Goal: Task Accomplishment & Management: Complete application form

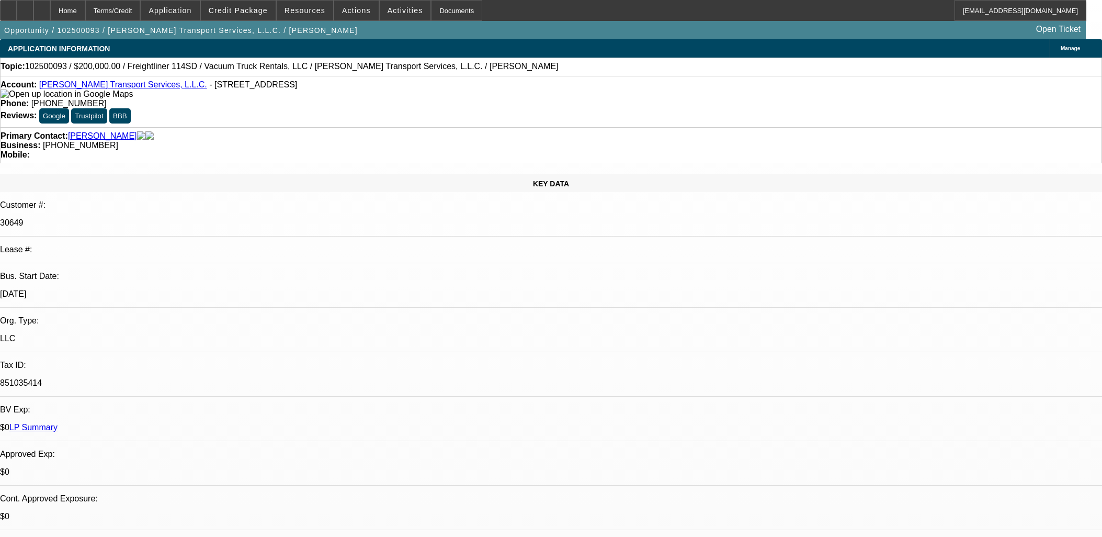
select select "0"
select select "2"
select select "0.1"
select select "4"
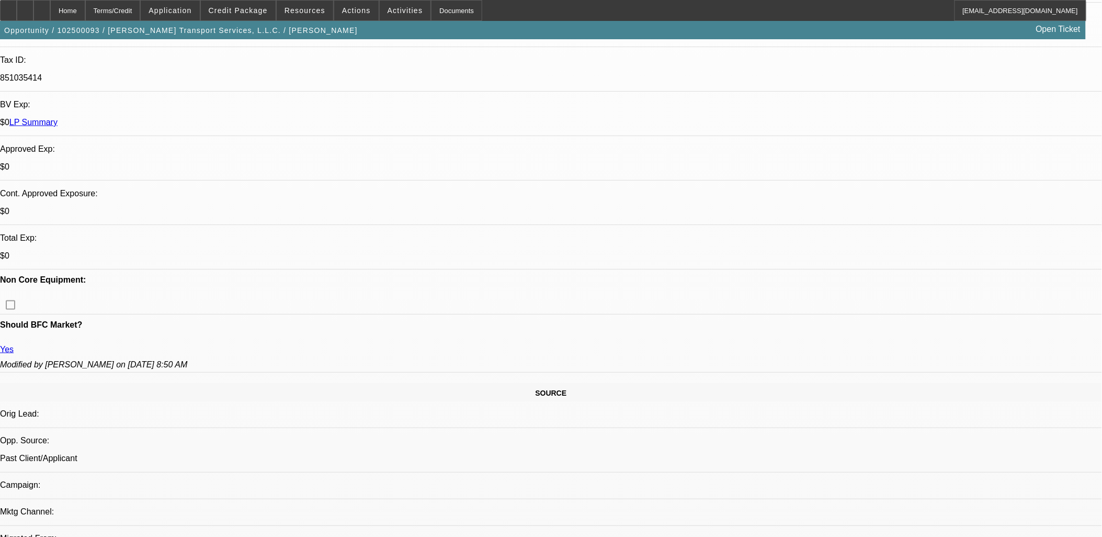
scroll to position [348, 0]
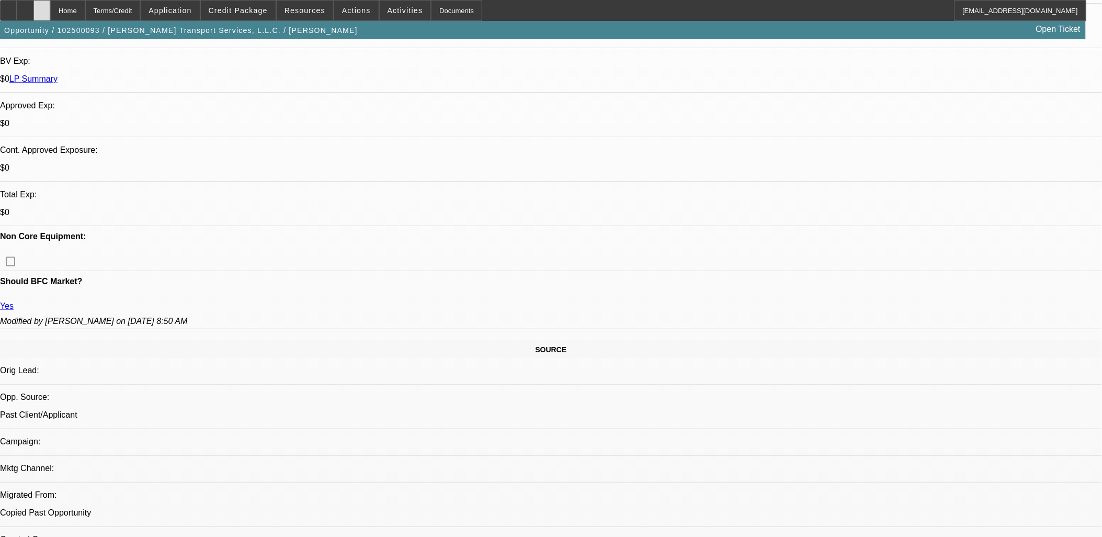
click at [50, 7] on div at bounding box center [41, 10] width 17 height 21
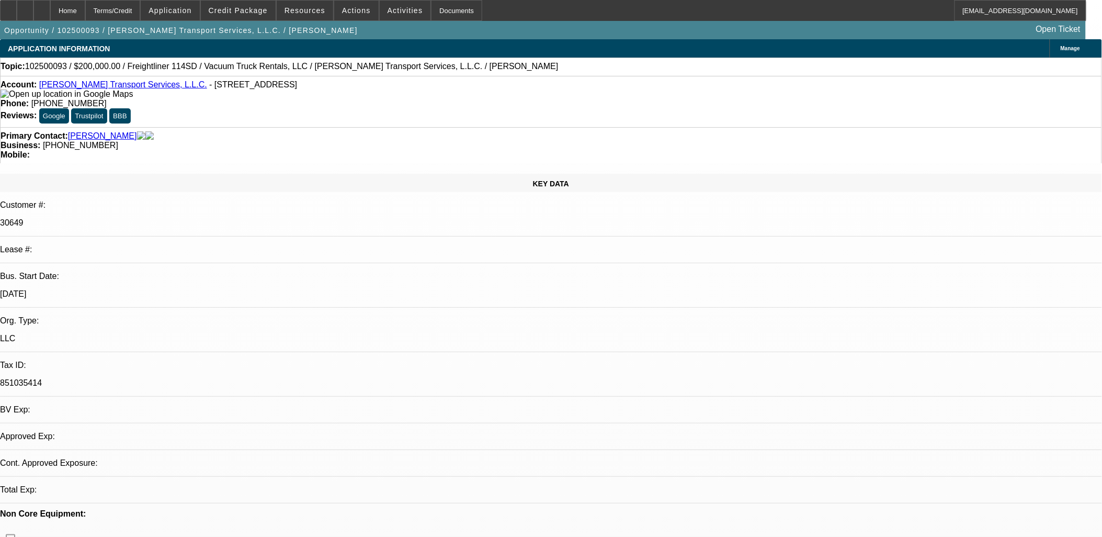
select select "0"
select select "2"
select select "0.1"
select select "1"
select select "2"
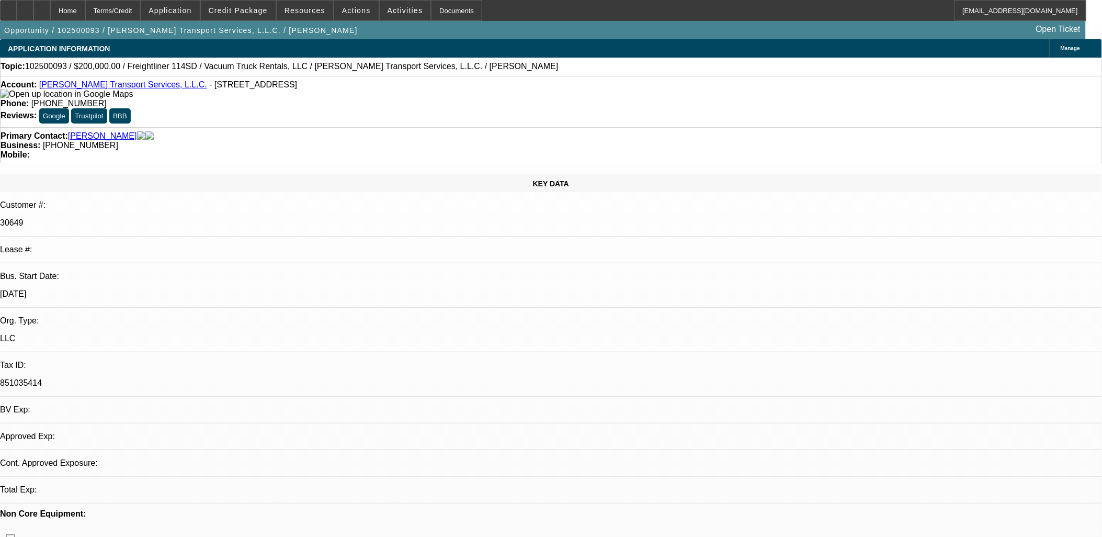
select select "4"
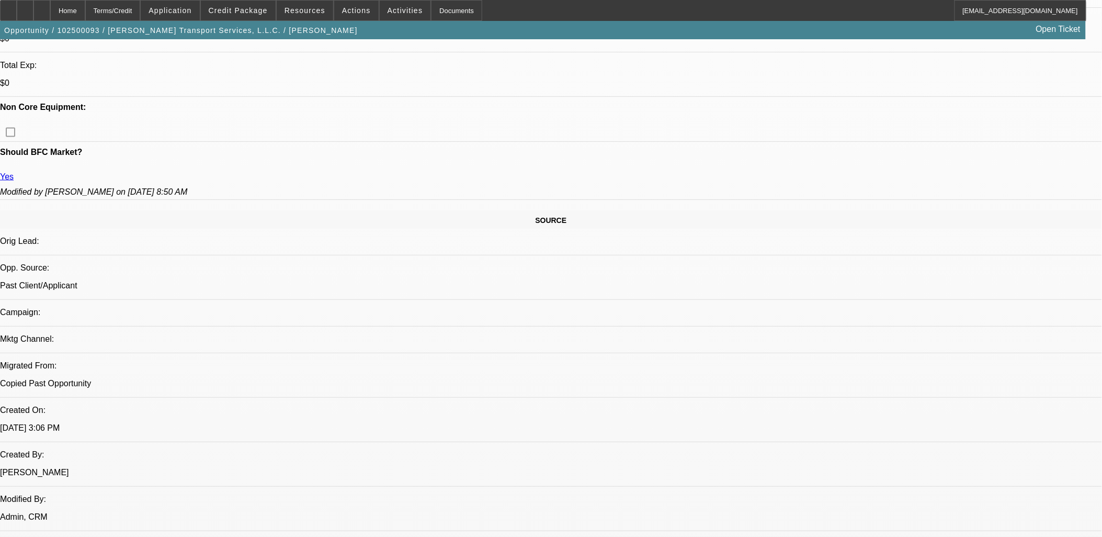
scroll to position [581, 0]
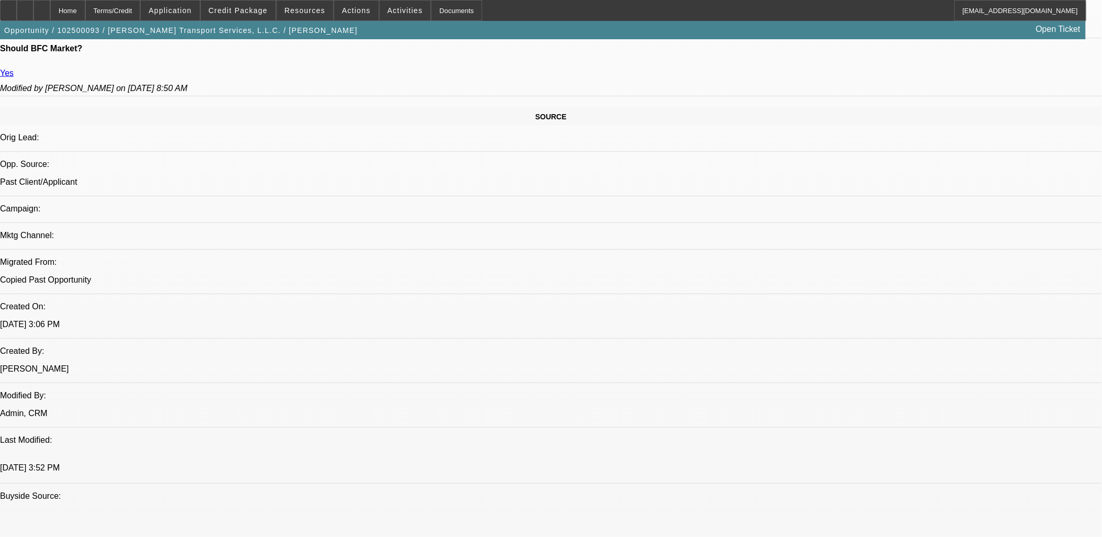
click at [25, 7] on icon at bounding box center [25, 7] width 0 height 0
click at [245, 16] on span at bounding box center [238, 10] width 75 height 25
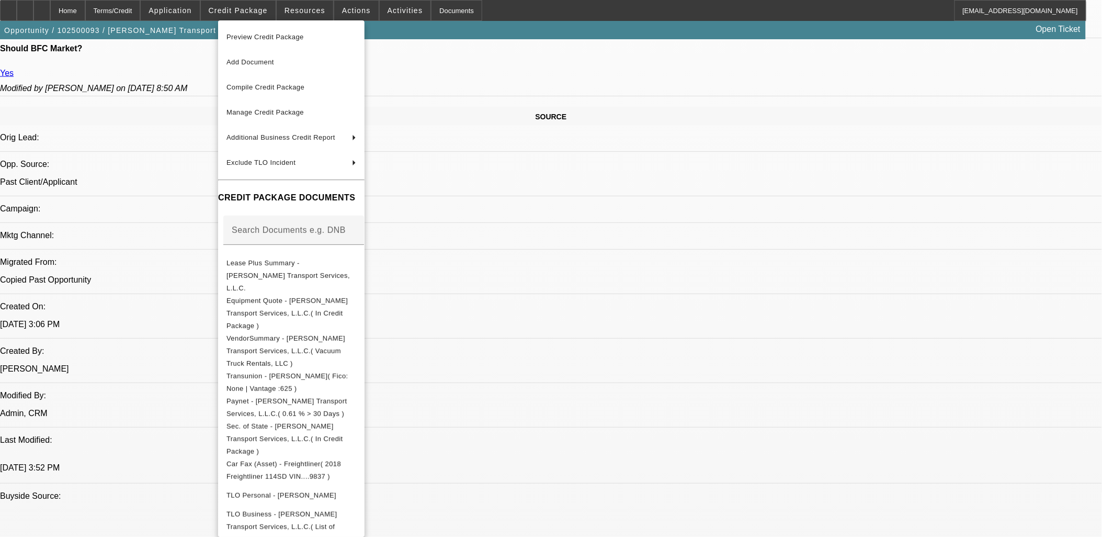
click at [246, 14] on div at bounding box center [551, 268] width 1102 height 537
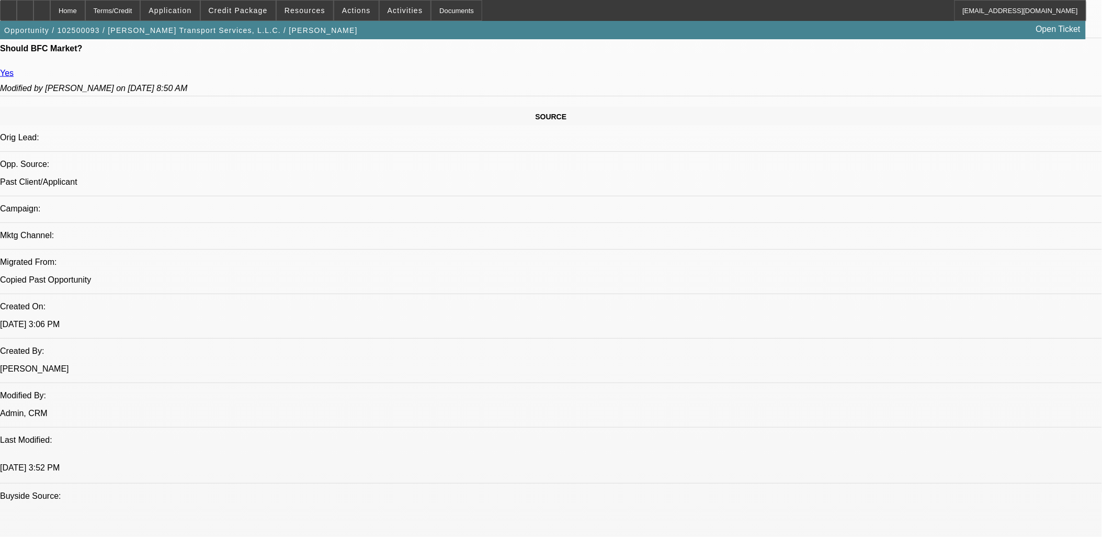
click at [262, 9] on span "Credit Package" at bounding box center [238, 10] width 59 height 8
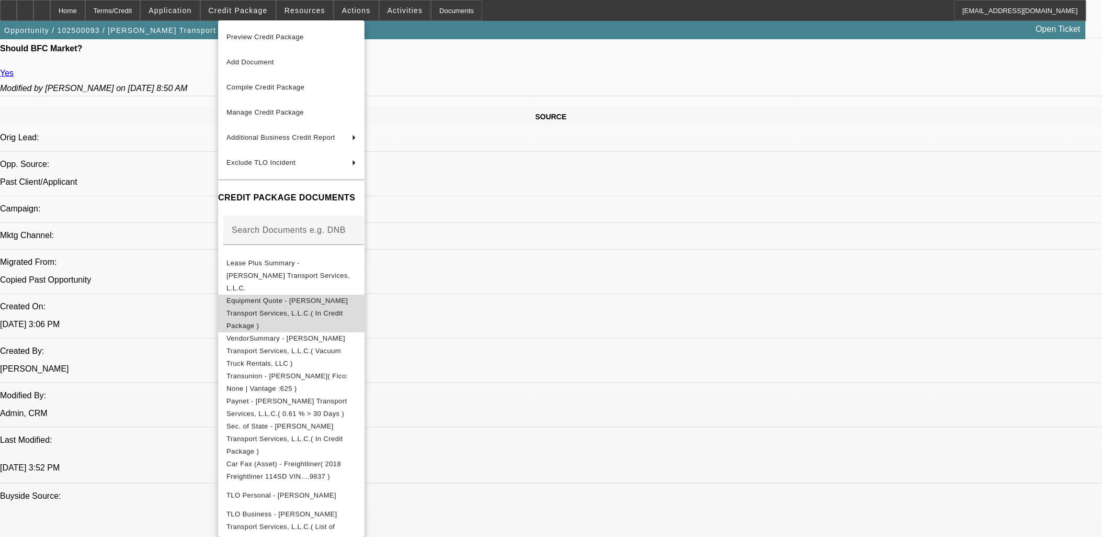
click at [306, 294] on button "Equipment Quote - Pettry Transport Services, L.L.C.( In Credit Package )" at bounding box center [291, 313] width 147 height 38
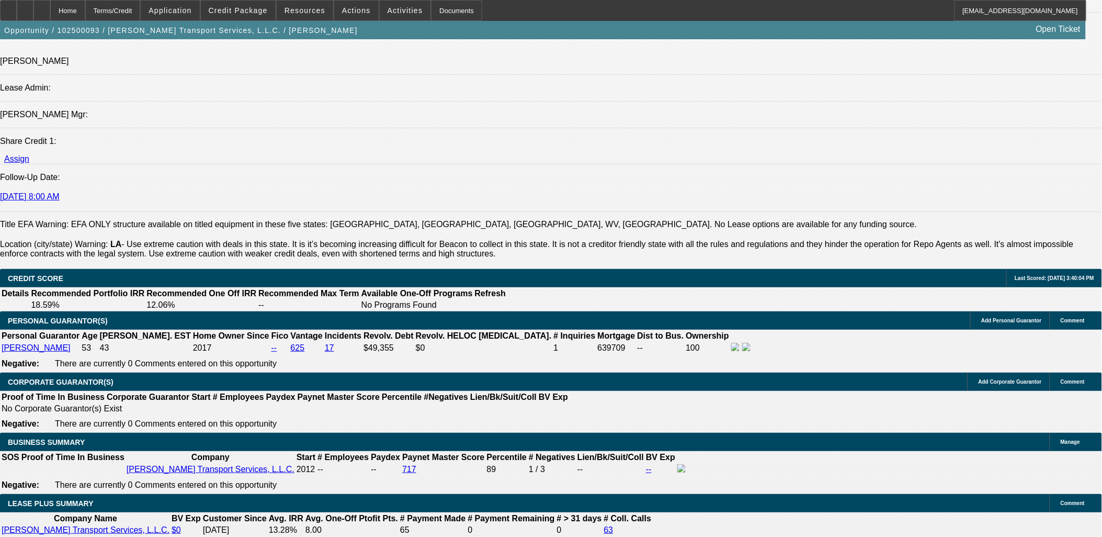
scroll to position [1511, 0]
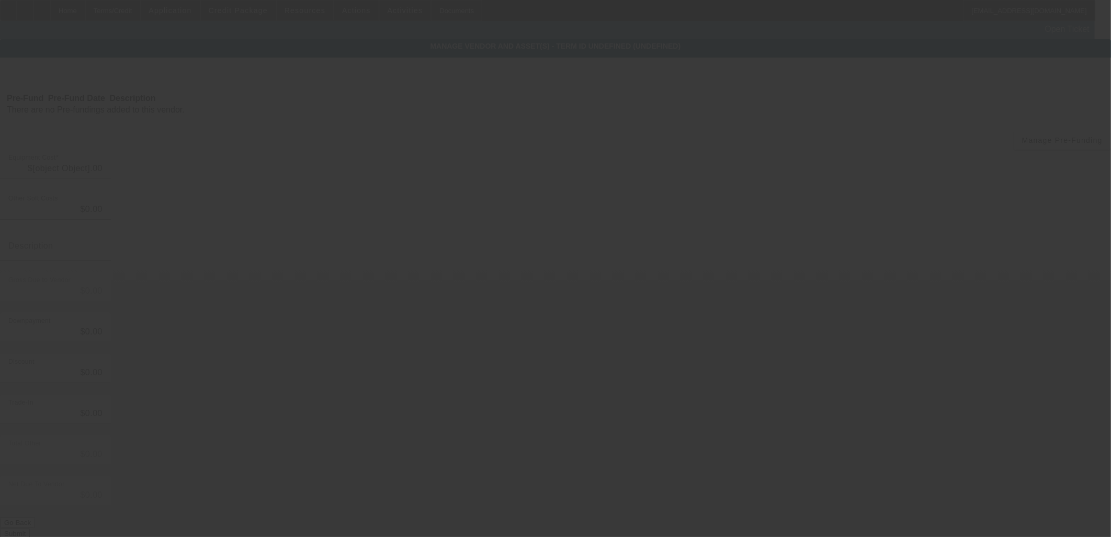
type input "$200,000.00"
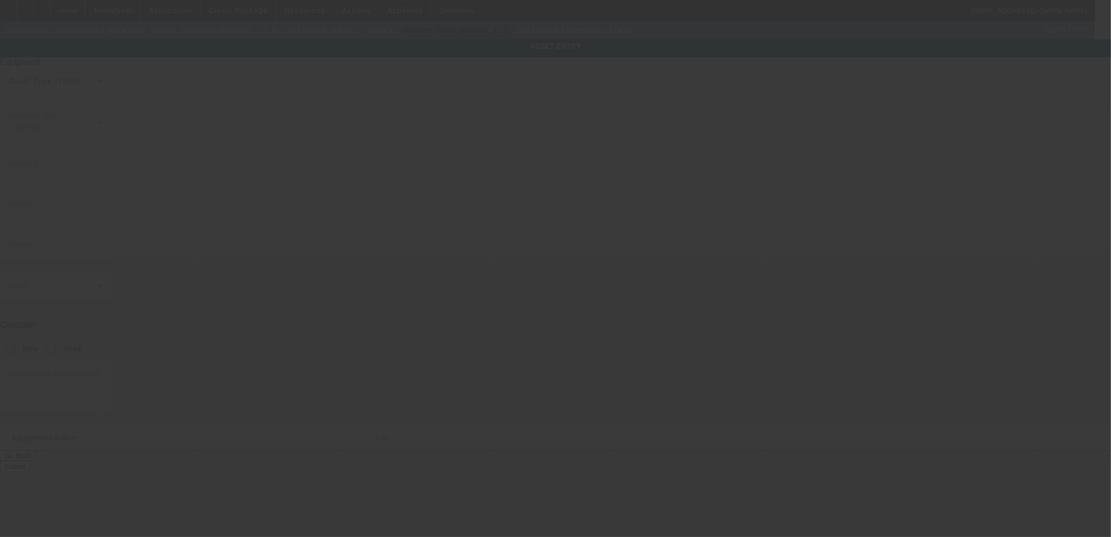
type input "1FVHG3DV3JHJY9837"
type input "Freightliner"
type input "114SD"
radio input "true"
type input "42104 Wood Ave"
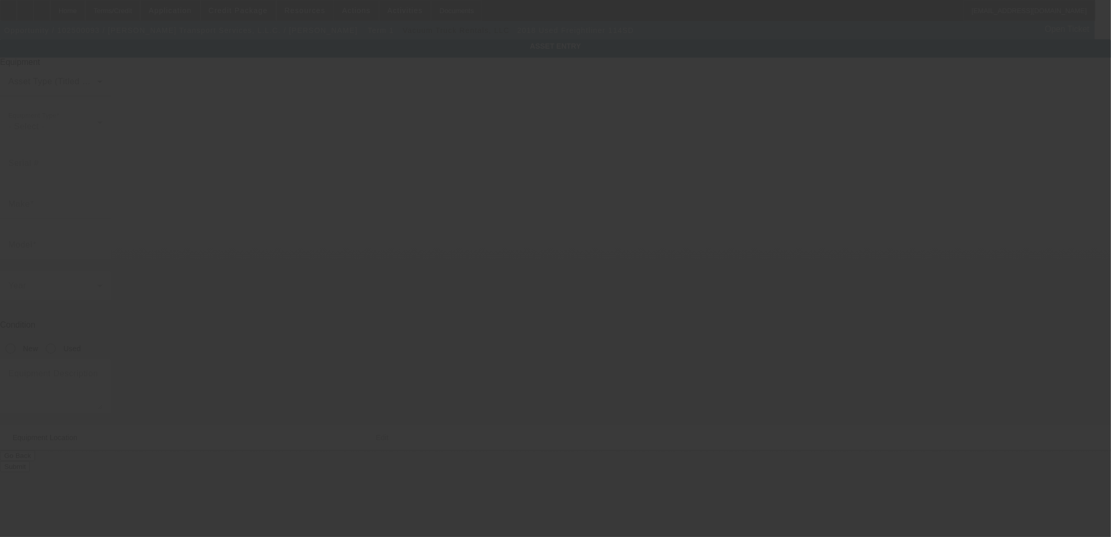
type input "Ponchatoula"
type input "70454"
type input "Tangipahoa"
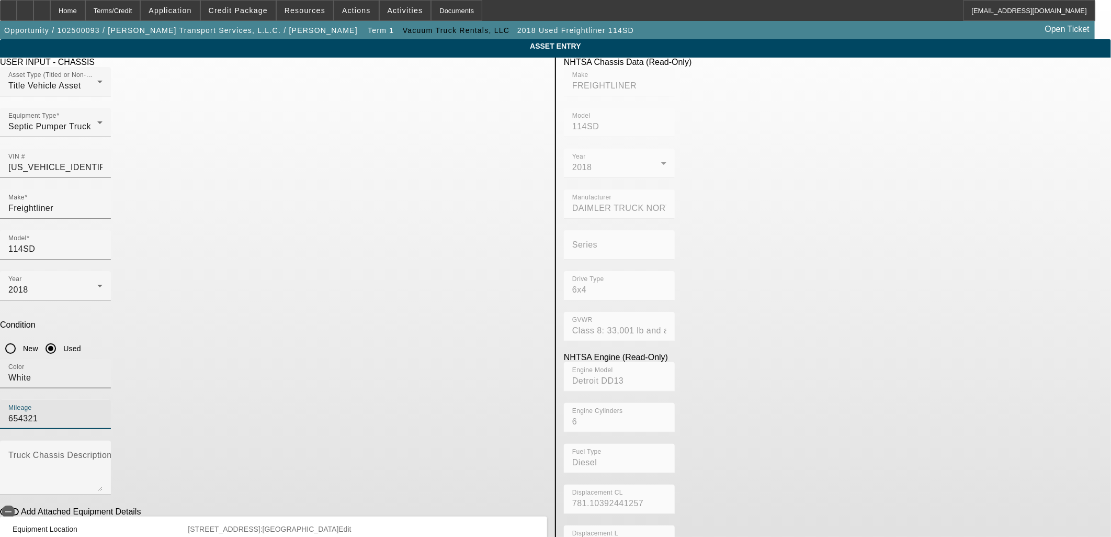
drag, startPoint x: 438, startPoint y: 264, endPoint x: 319, endPoint y: 258, distance: 118.9
click at [321, 359] on div "Color White Mileage 654321" at bounding box center [273, 400] width 547 height 82
type input "5850"
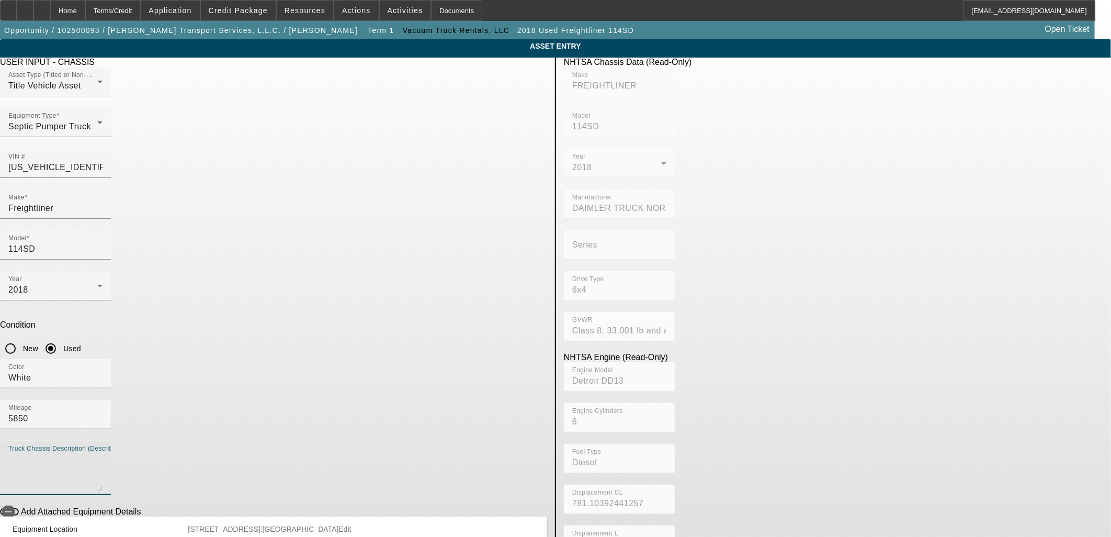
click at [103, 453] on textarea "Truck Chassis Description (Describe the truck chassis only)" at bounding box center [55, 472] width 94 height 38
type textarea "Hydro Excavator Truck"
click at [13, 507] on icon "button" at bounding box center [8, 511] width 9 height 9
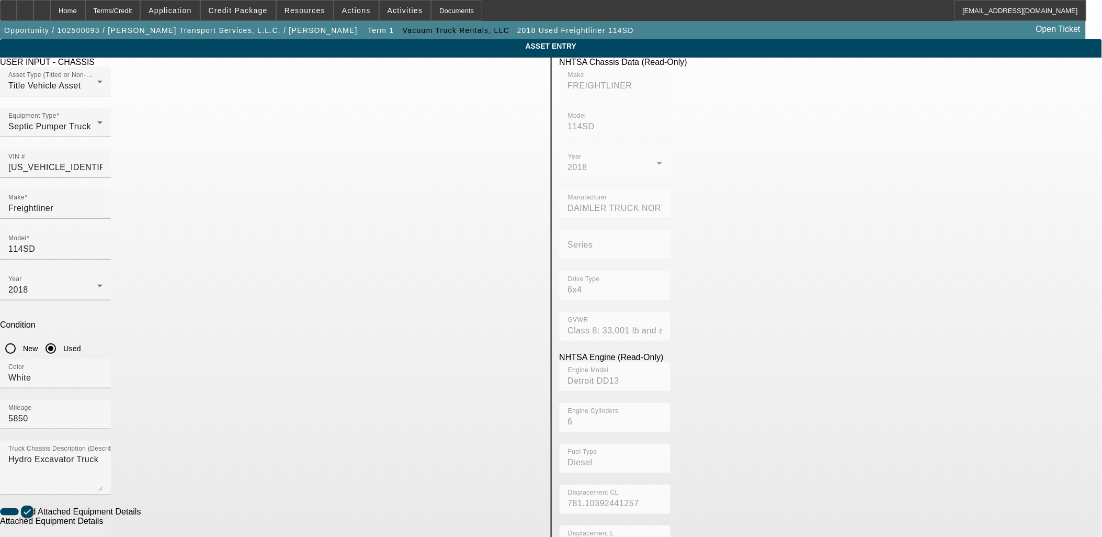
click at [103, 536] on input "Make" at bounding box center [55, 544] width 94 height 13
type input "Premier"
drag, startPoint x: 218, startPoint y: 415, endPoint x: 164, endPoint y: 411, distance: 54.5
click at [164, 411] on app-asset-collateral-manage "ASSET ENTRY Delete asset USER INPUT - CHASSIS Asset Type (Titled or Non-Titled)…" at bounding box center [551, 446] width 1102 height 814
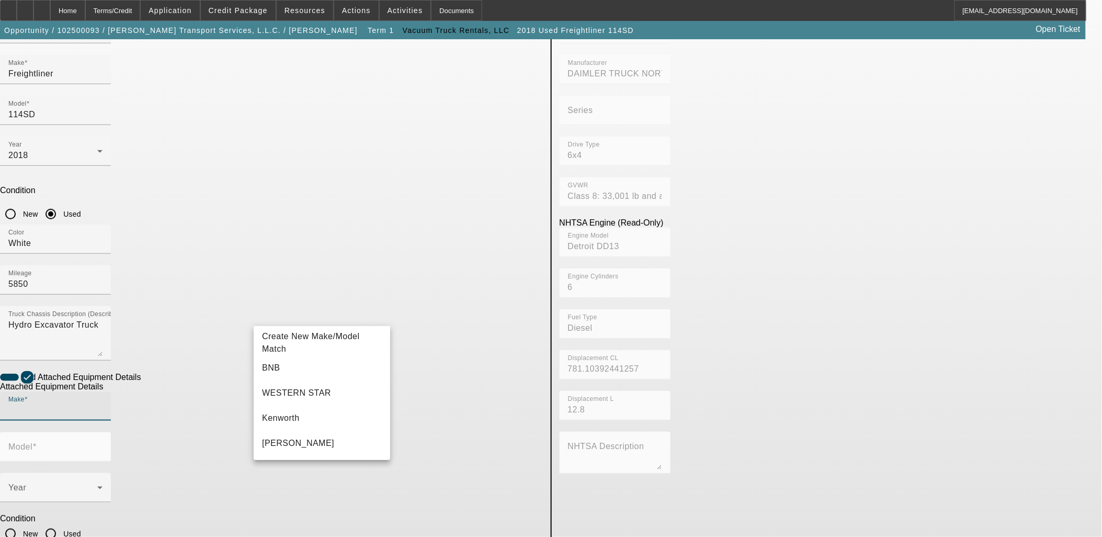
scroll to position [136, 0]
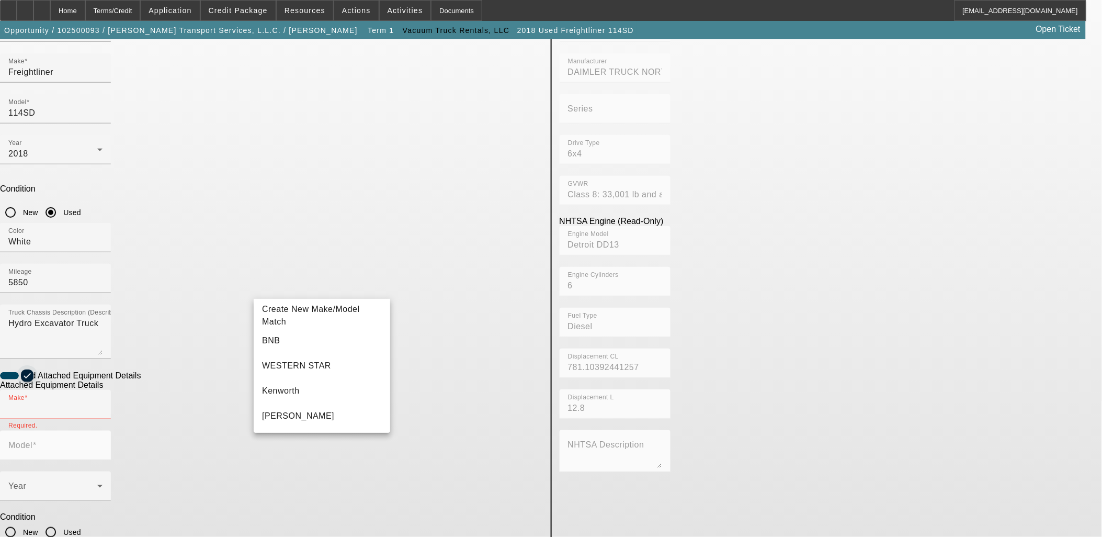
click at [32, 371] on icon "button" at bounding box center [26, 375] width 9 height 9
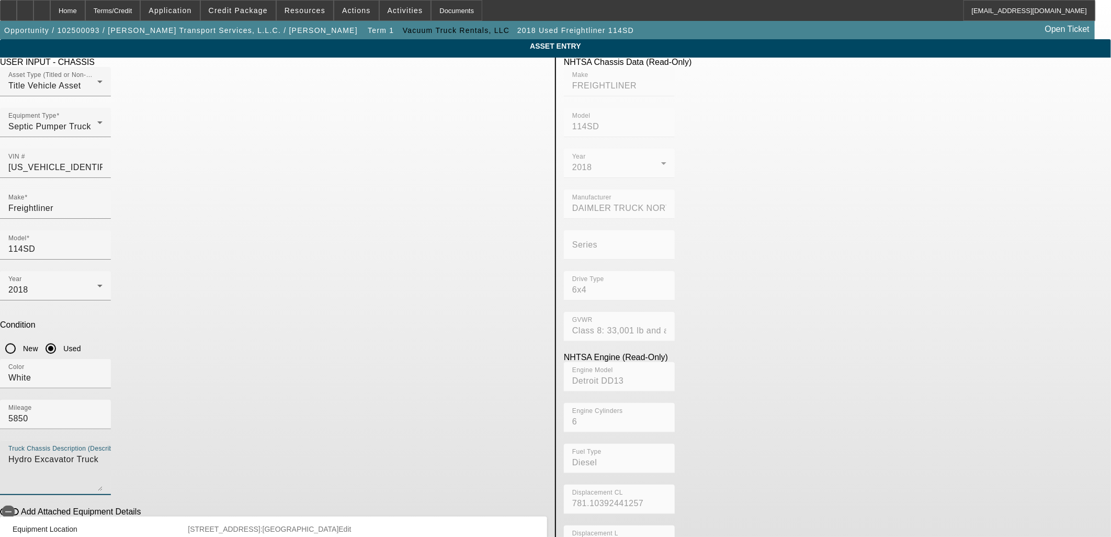
click at [103, 453] on textarea "Hydro Excavator Truck" at bounding box center [55, 472] width 94 height 38
drag, startPoint x: 382, startPoint y: 311, endPoint x: 514, endPoint y: 309, distance: 131.9
click at [103, 453] on textarea "with 2016 CV-100T Hydro Excavator Truck" at bounding box center [55, 472] width 94 height 38
type textarea "with 2016 CV-100T Hydro Excavator Tank"
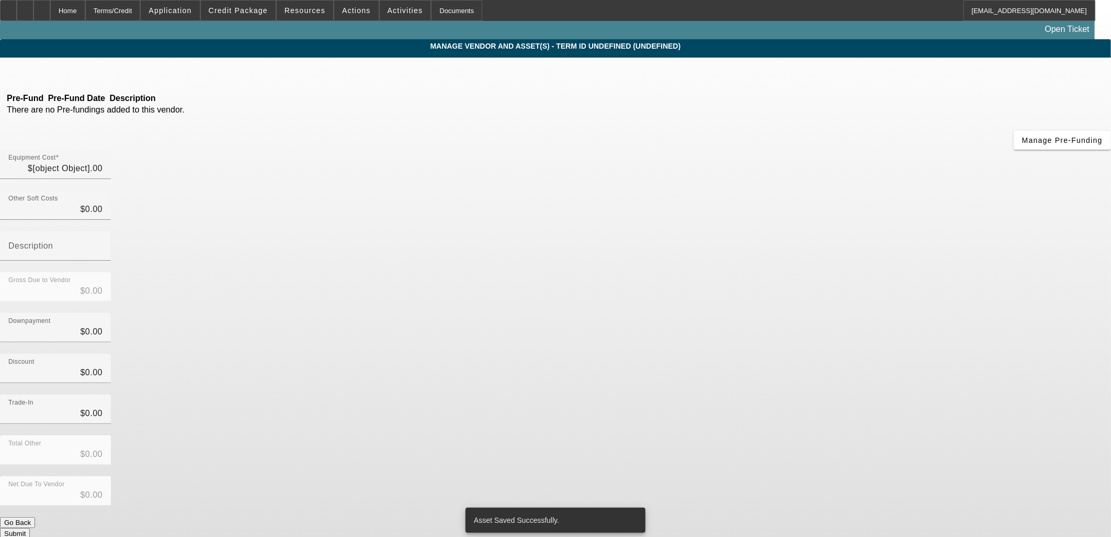
type input "$200,000.00"
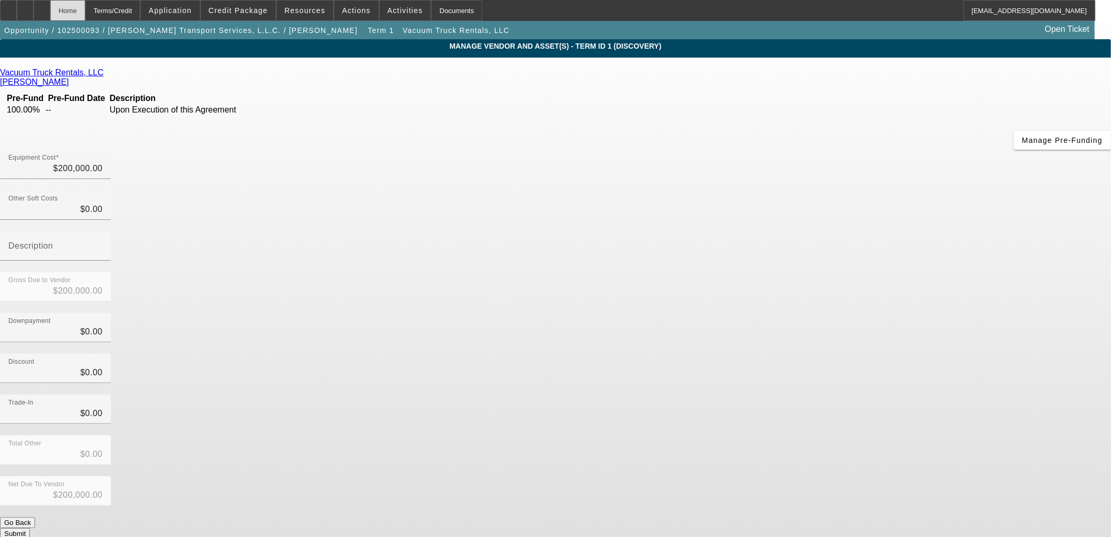
click at [85, 14] on div "Home" at bounding box center [67, 10] width 35 height 21
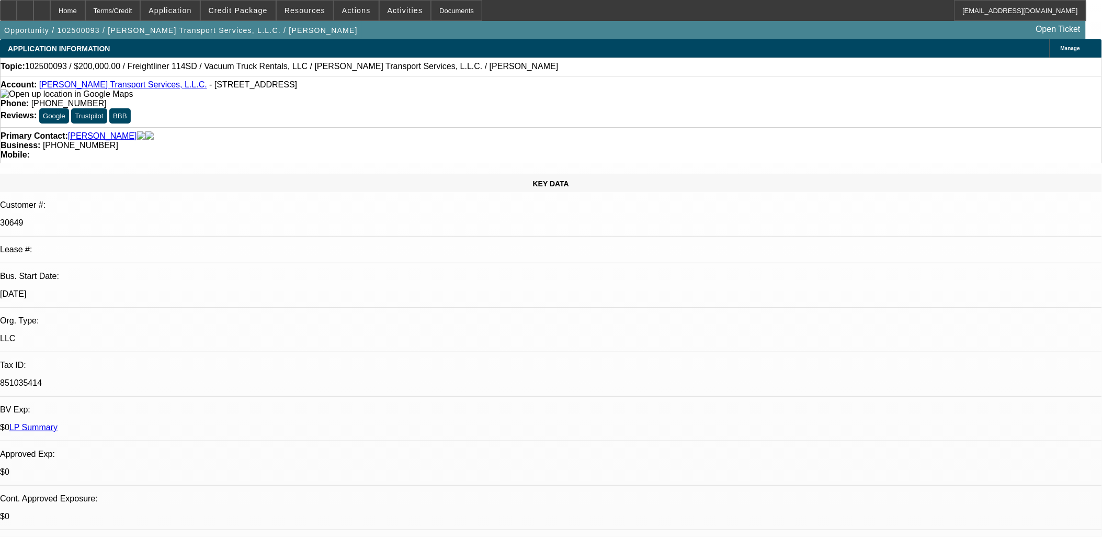
select select "0"
select select "2"
select select "0.1"
select select "4"
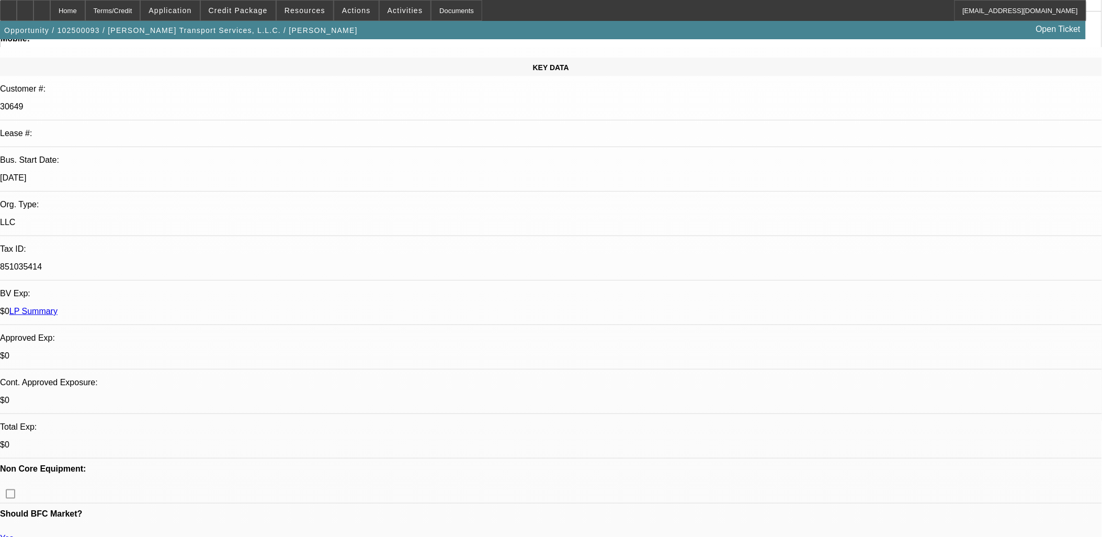
scroll to position [465, 0]
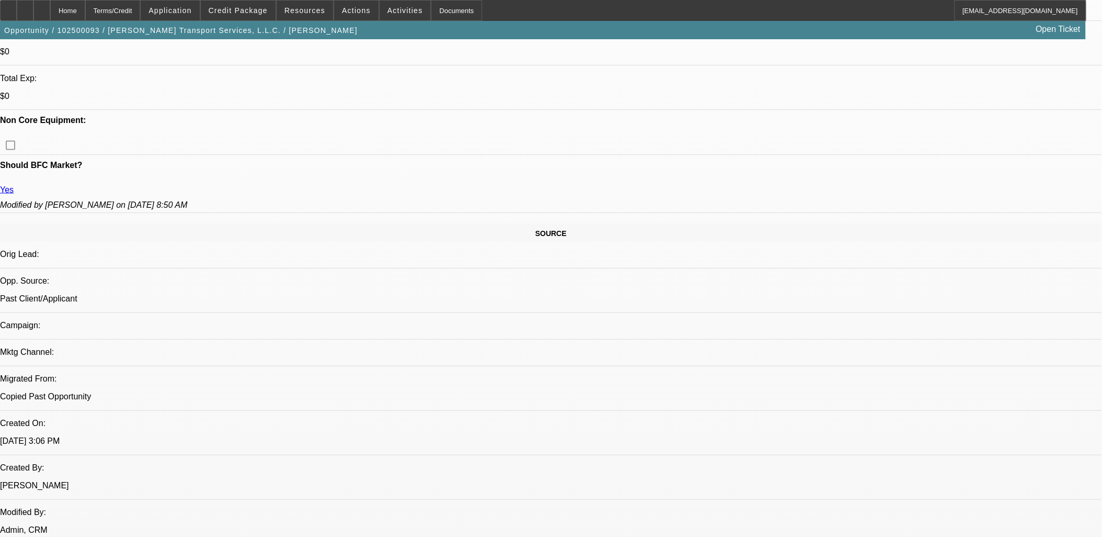
radio input "true"
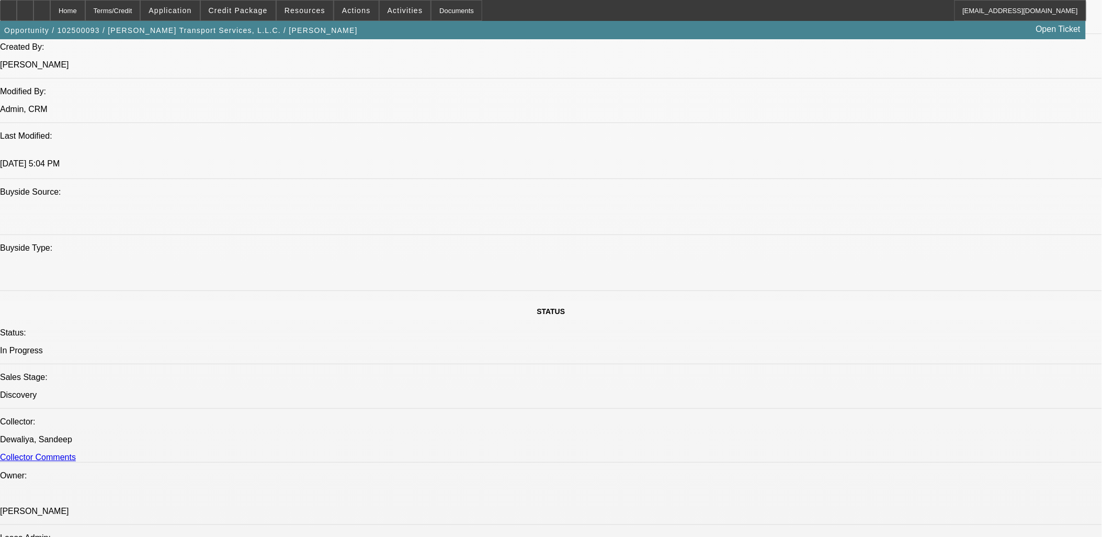
scroll to position [814, 0]
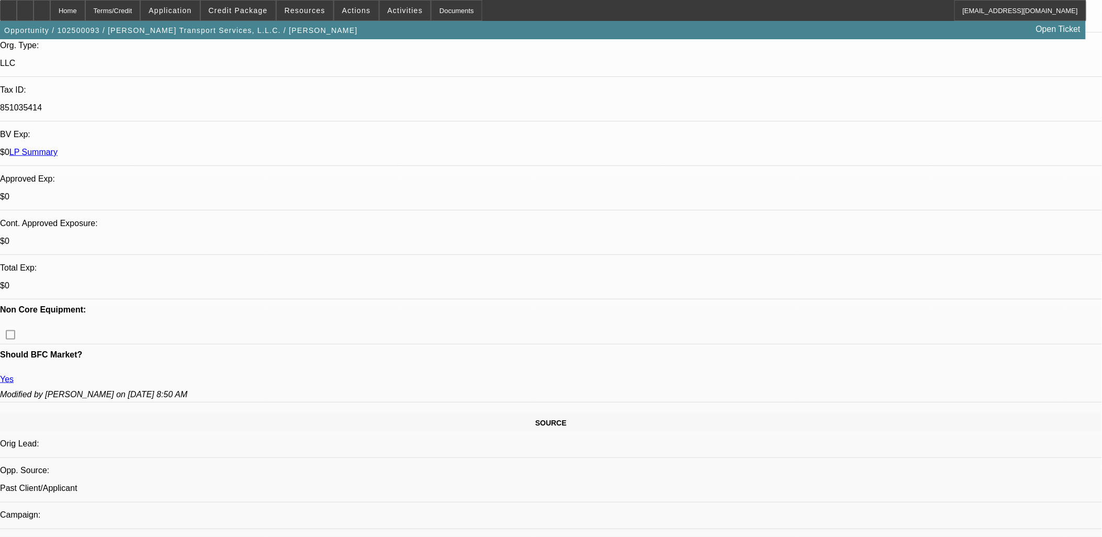
scroll to position [465, 0]
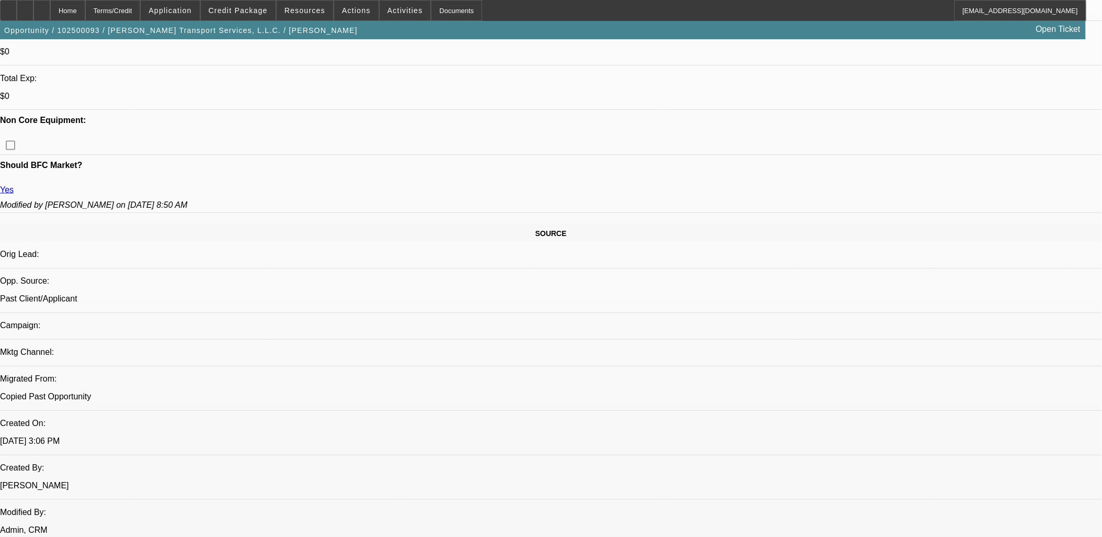
drag, startPoint x: 791, startPoint y: 211, endPoint x: 784, endPoint y: 210, distance: 6.8
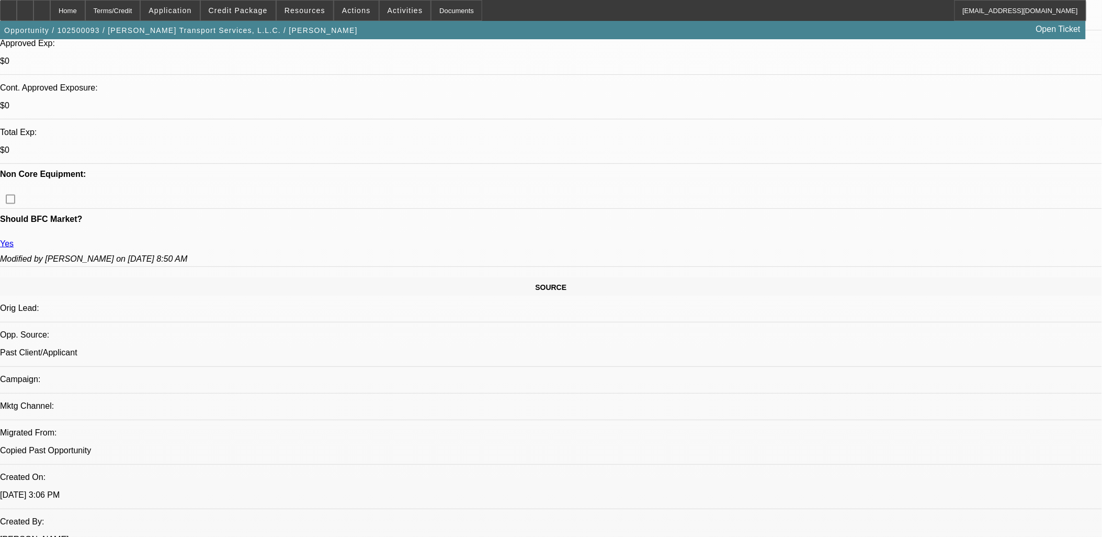
scroll to position [348, 0]
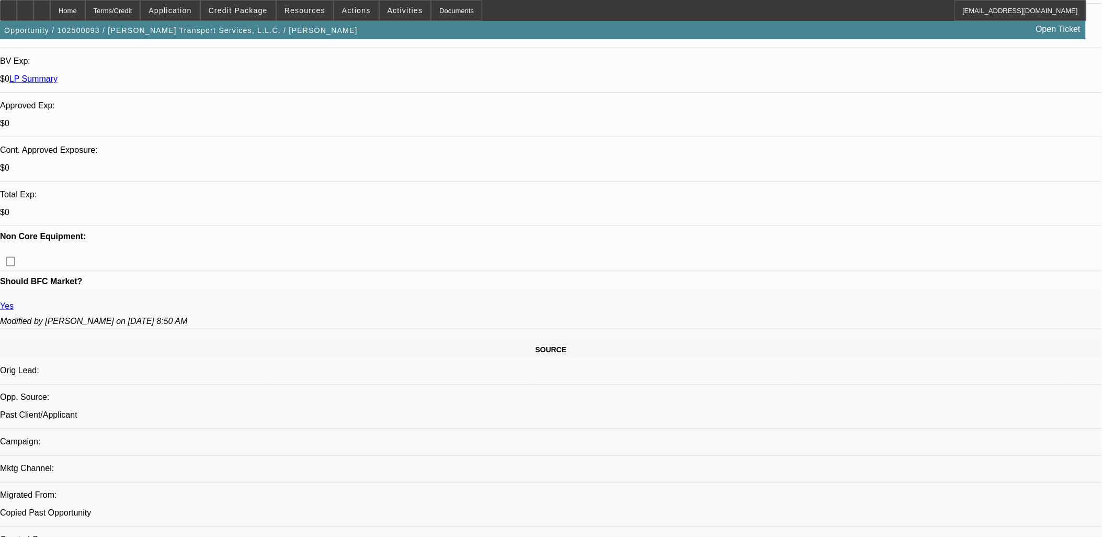
paste textarea "[PERSON_NAME] owns and operates [PERSON_NAME] Transport Services, offering loca…"
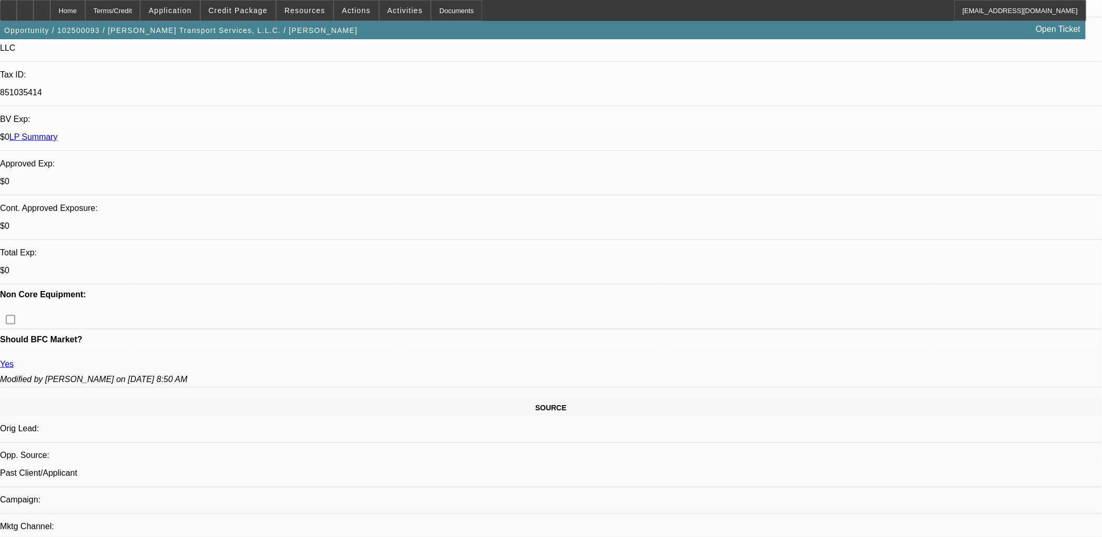
scroll to position [25, 0]
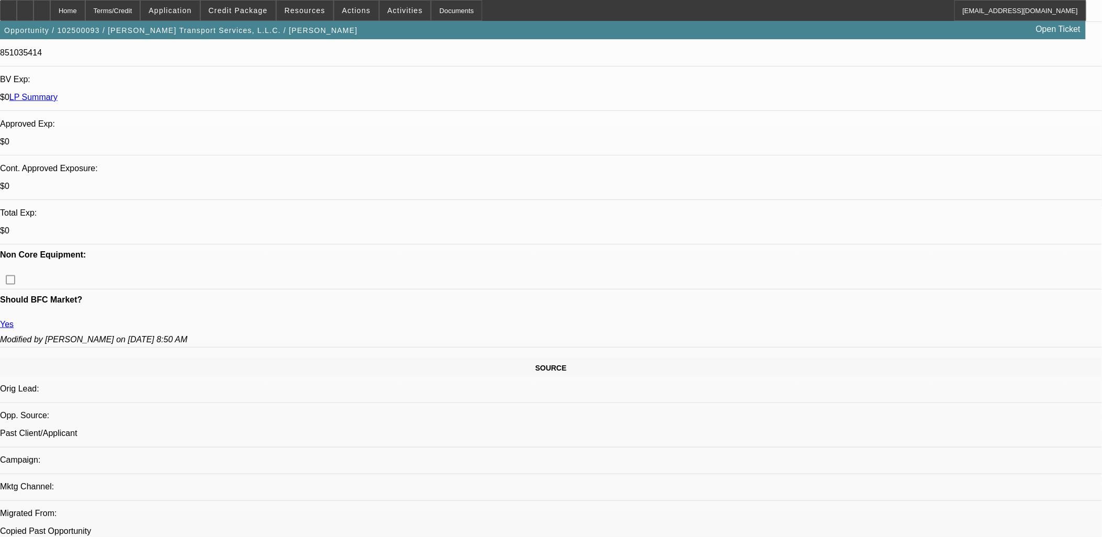
scroll to position [407, 0]
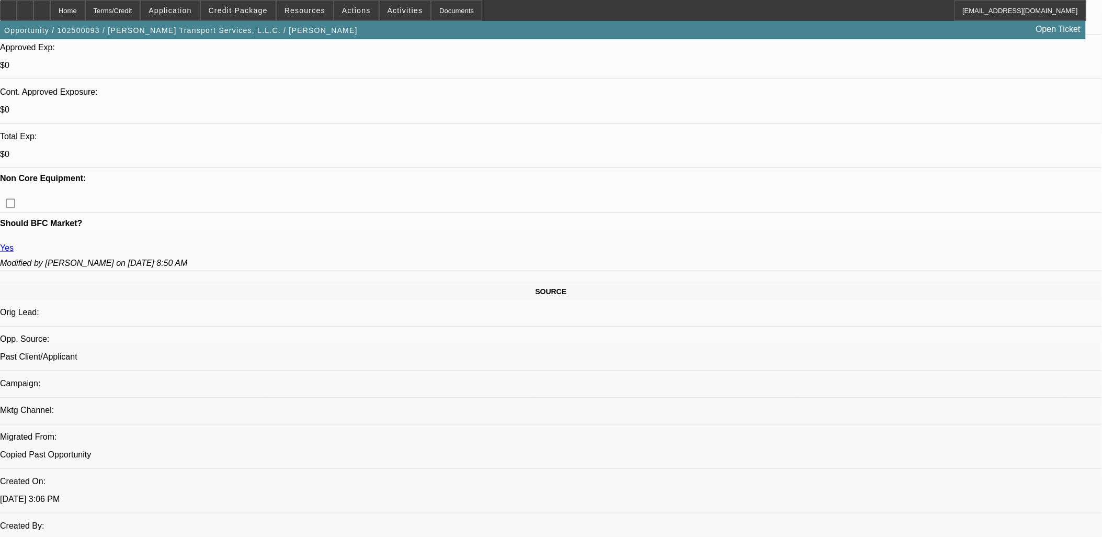
type textarea "8x good paying repeat customer Amos Pettry owns and operates Pettry Transport S…"
radio input "true"
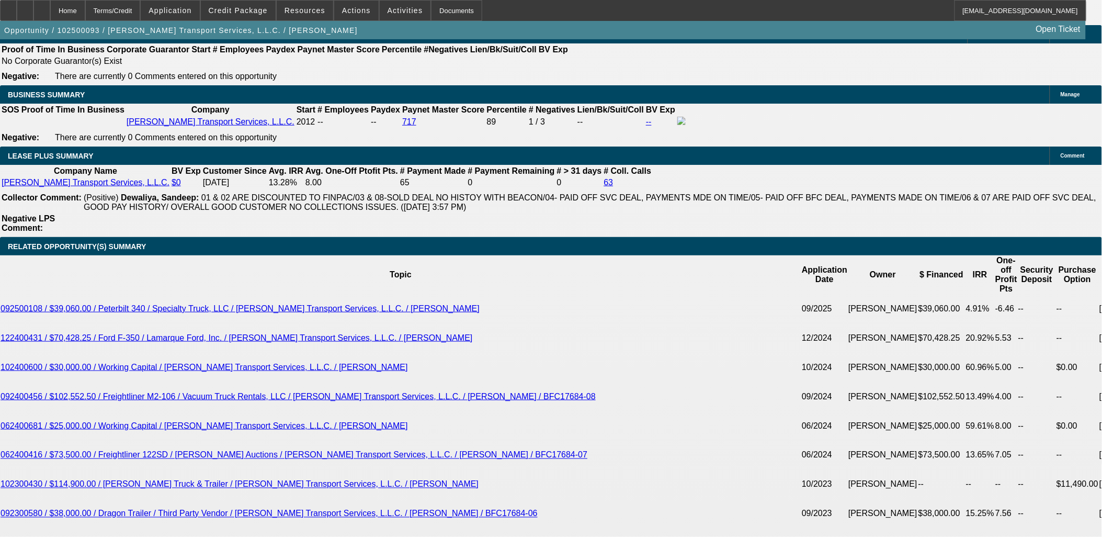
scroll to position [1860, 0]
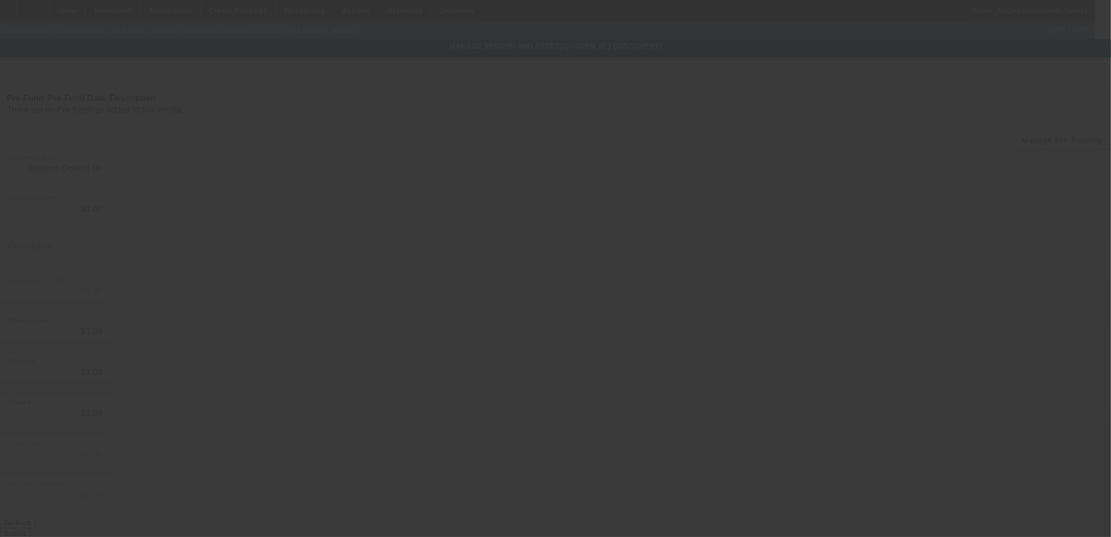
type input "$200,000.00"
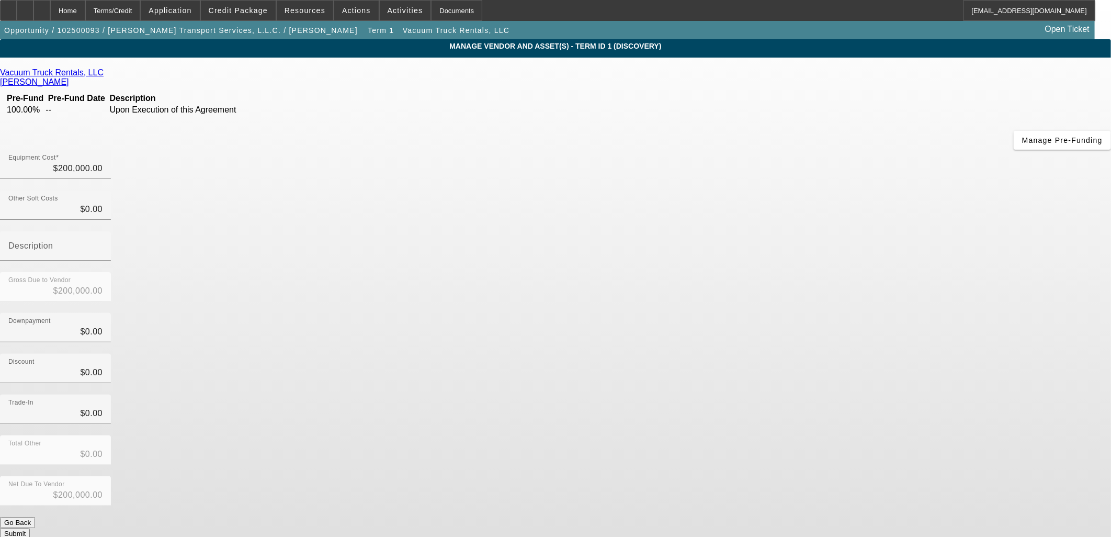
click at [30, 528] on button "Submit" at bounding box center [15, 533] width 30 height 11
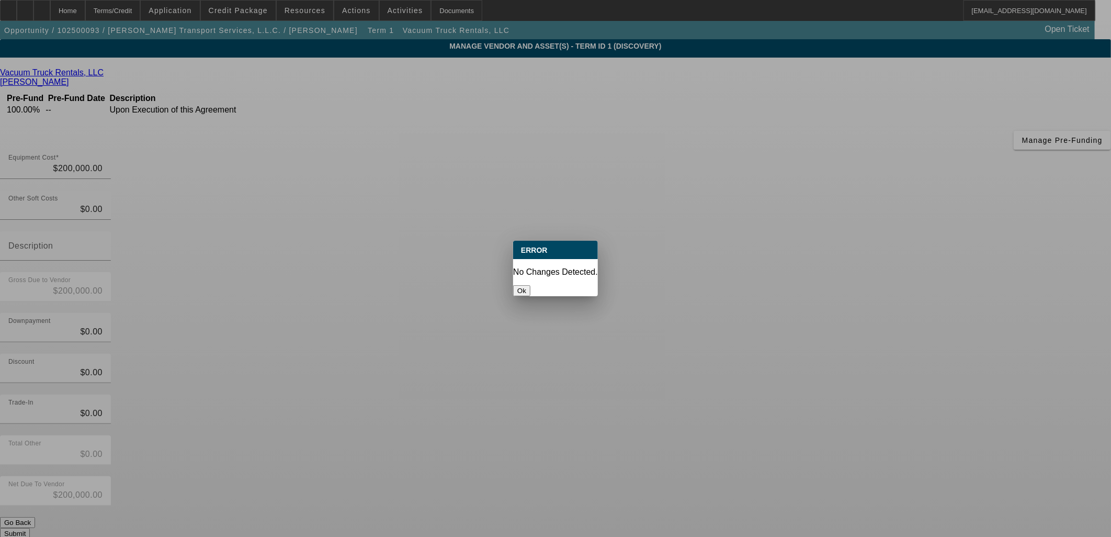
click at [531, 285] on button "Ok" at bounding box center [521, 290] width 17 height 11
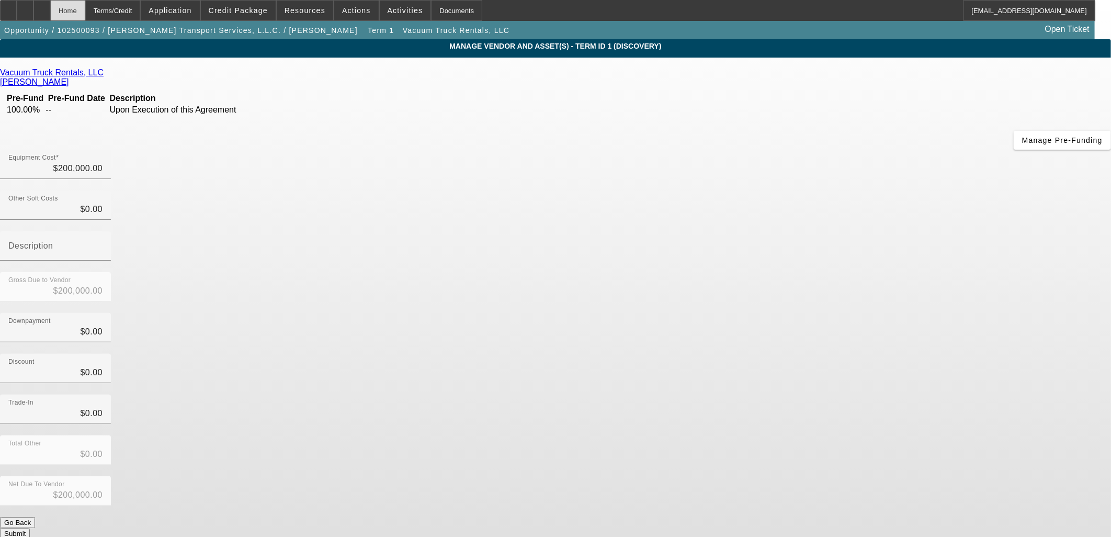
click at [85, 6] on div "Home" at bounding box center [67, 10] width 35 height 21
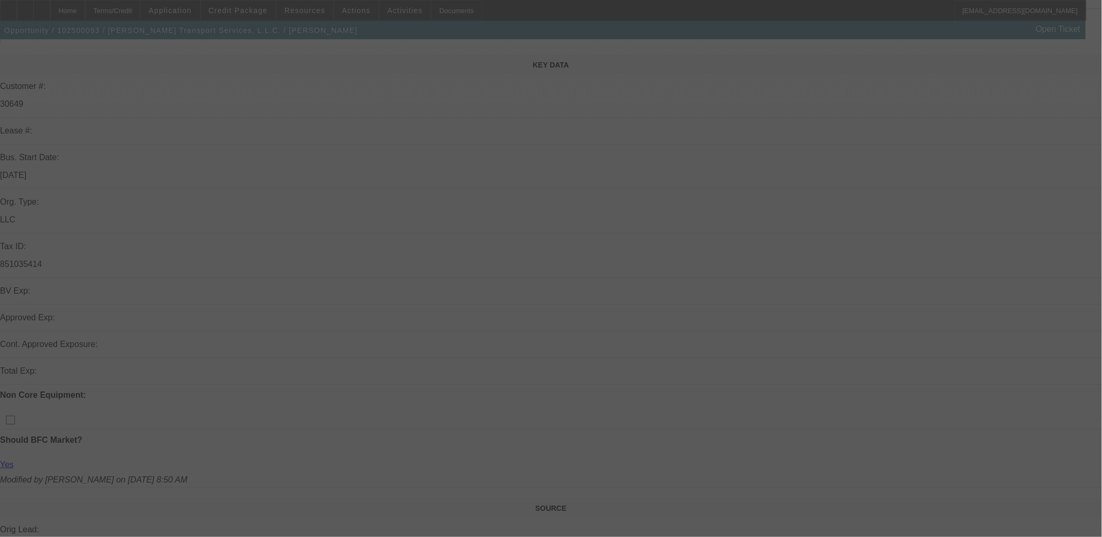
scroll to position [232, 0]
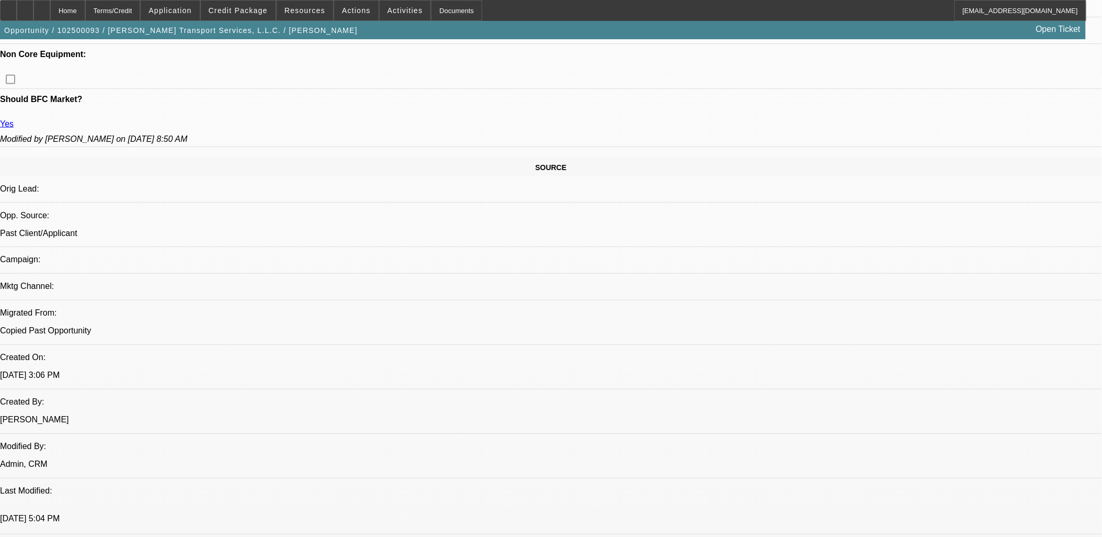
select select "0"
select select "2"
select select "0.1"
select select "4"
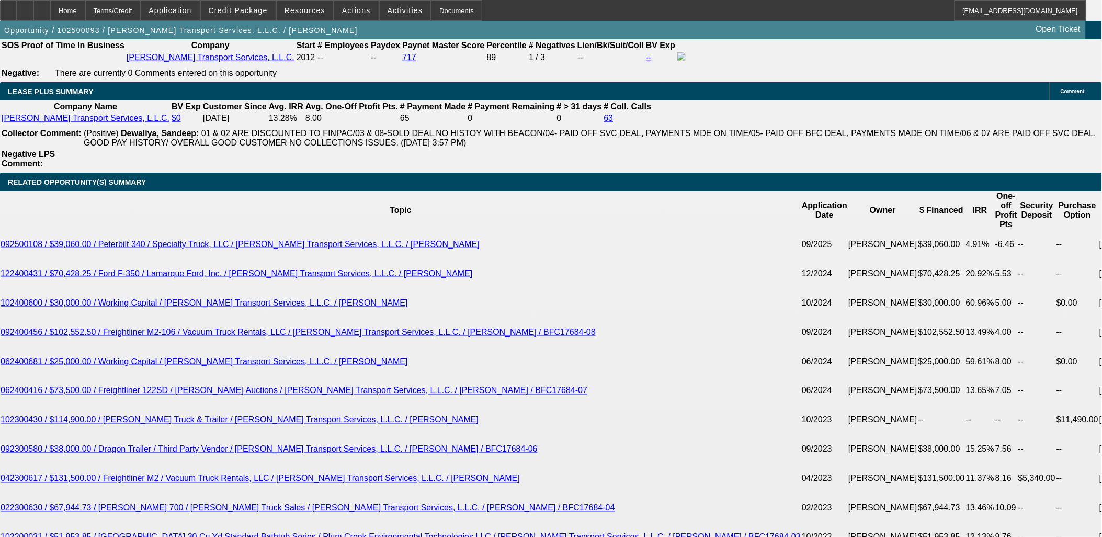
scroll to position [1938, 0]
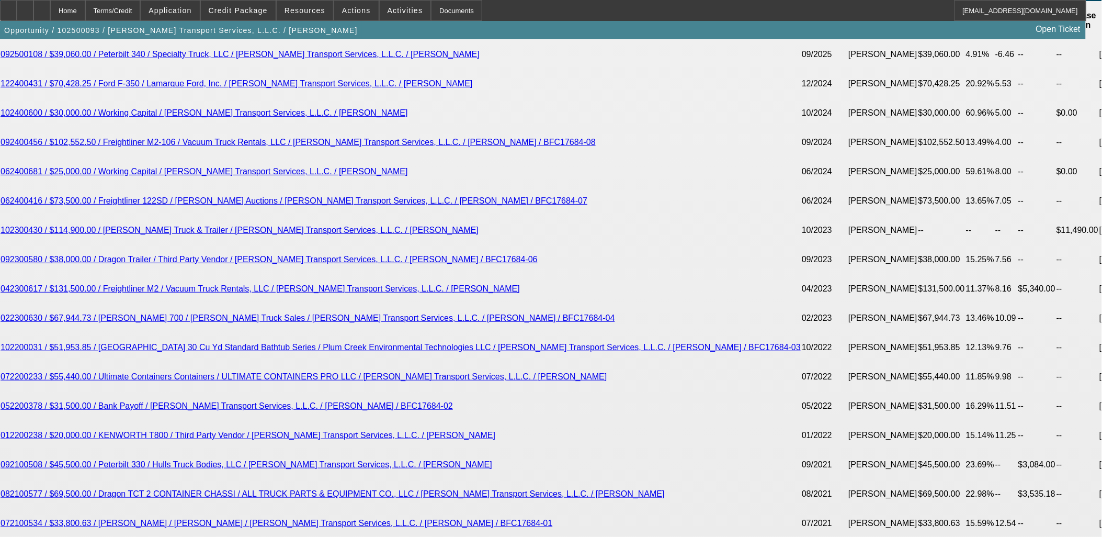
type input "60"
type input "13"
type input "$6,837.50"
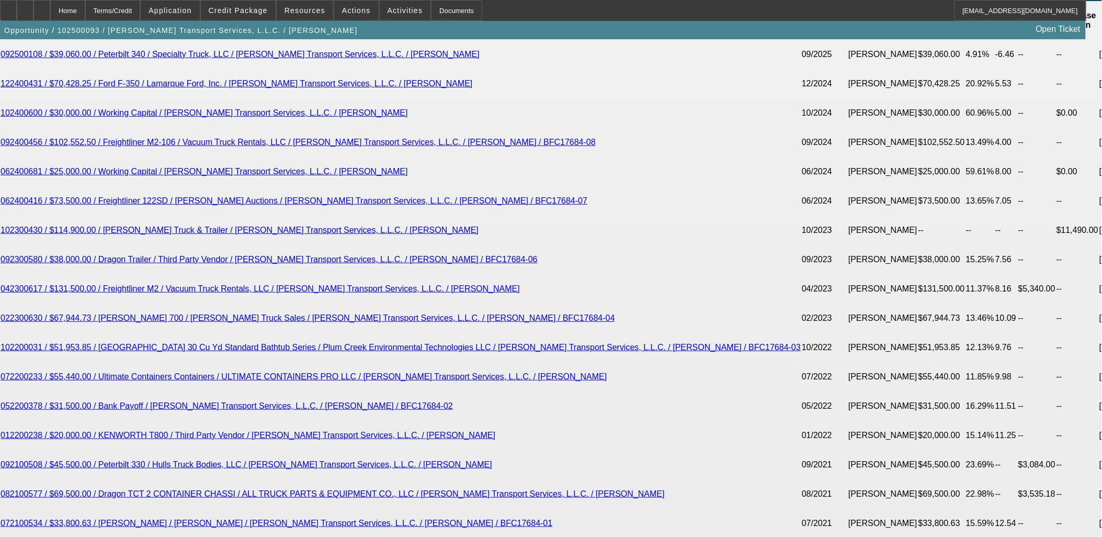
type input "$3,418.75"
type input "$9,101.22"
type input "$4,550.61"
type input "13"
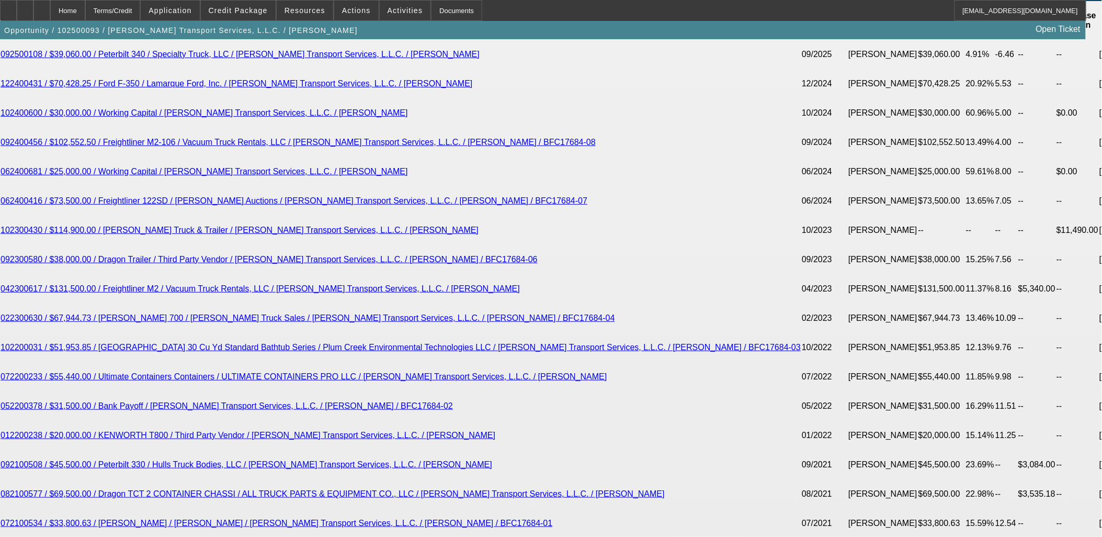
type input "50"
type input "$1,000.00"
type input "500"
type input "5000"
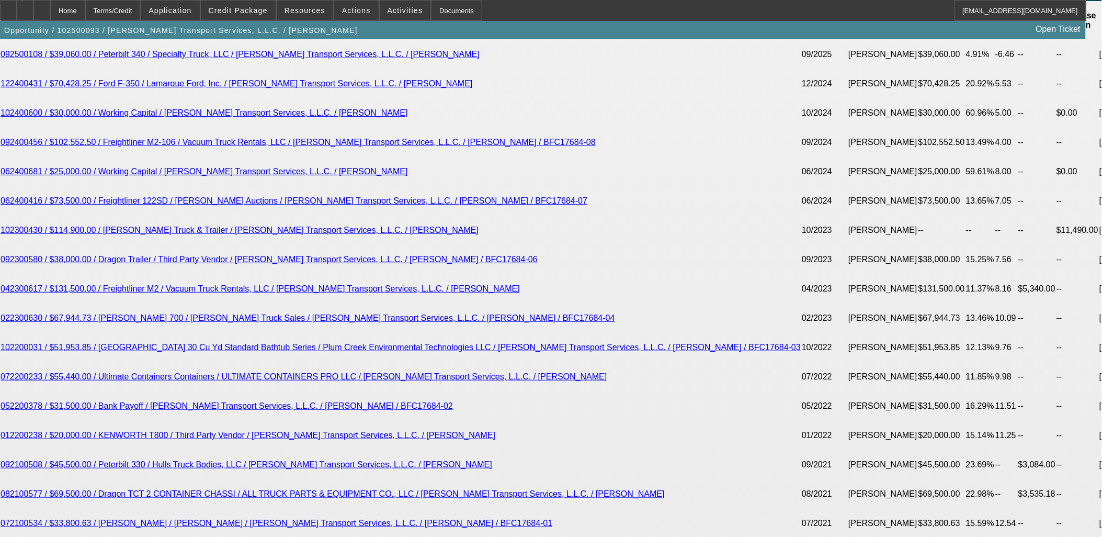
type input "$10,000.00"
type input "17.3"
type input "$5,000.00"
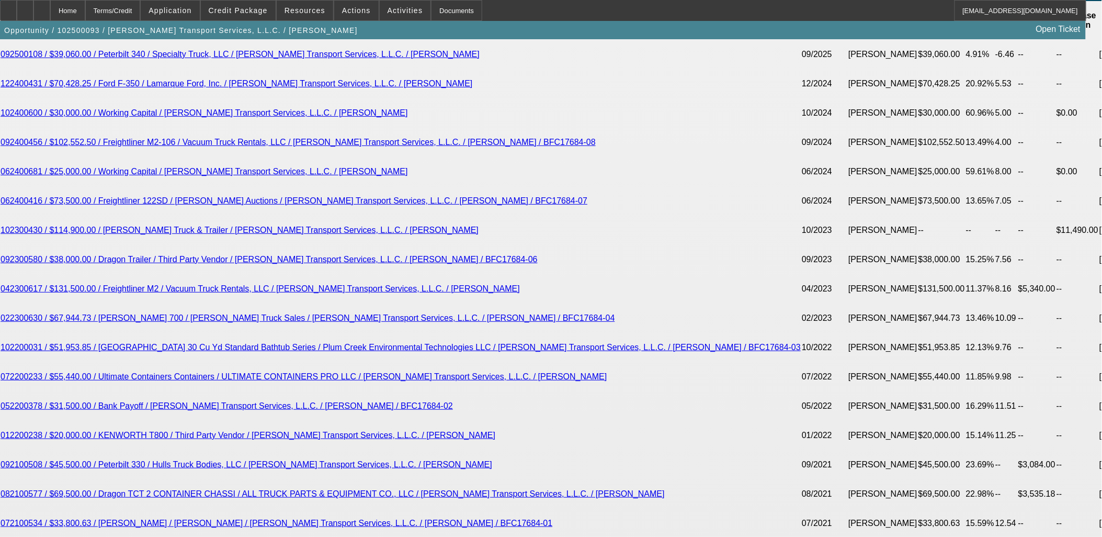
select select "0.1"
type input "$20,000.00"
type input "$9,000.00"
type input "$4,500.00"
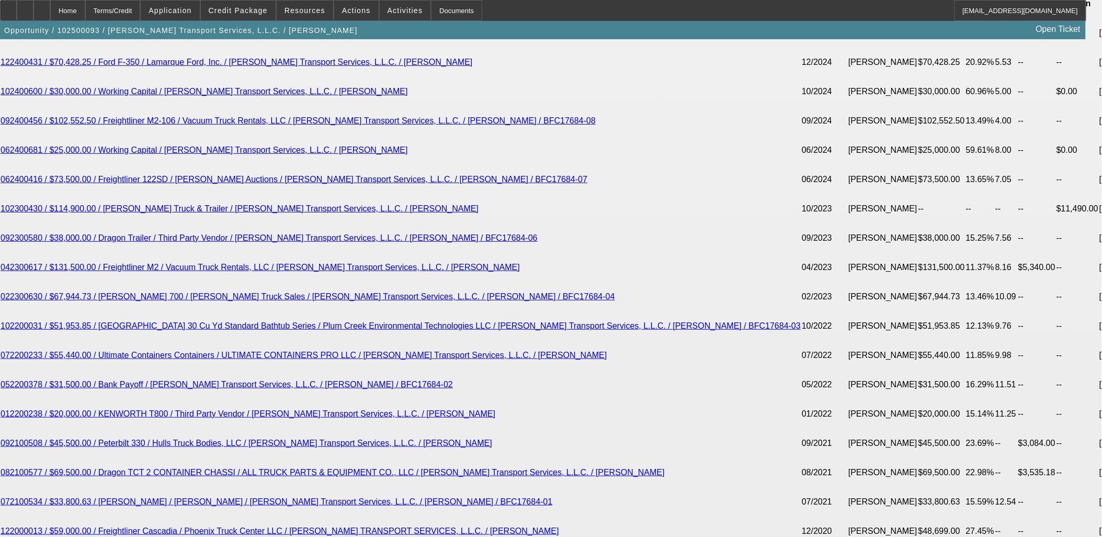
scroll to position [1882, 0]
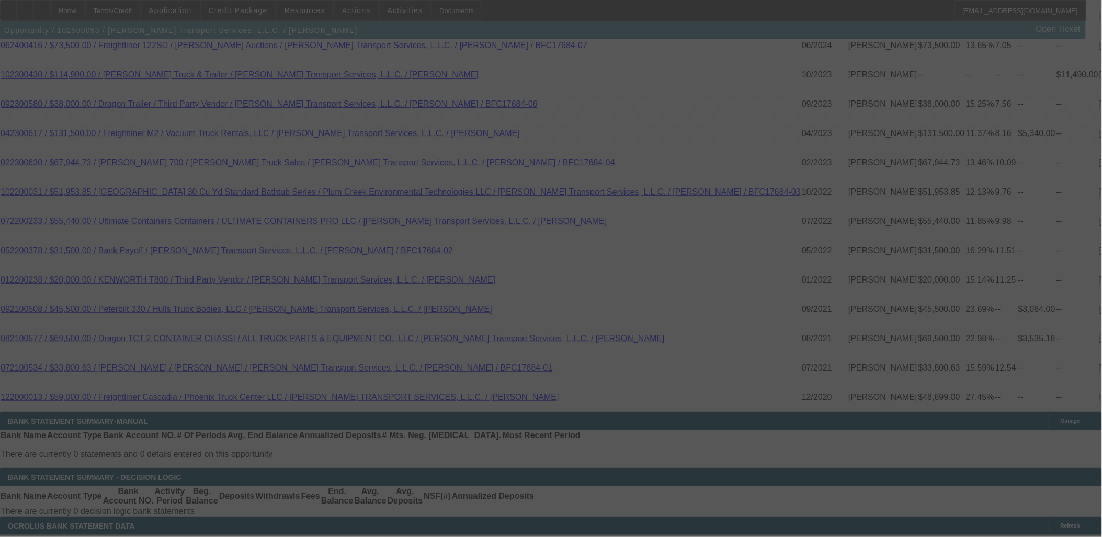
scroll to position [2092, 0]
select select "0.1"
select select "2"
select select "0.1"
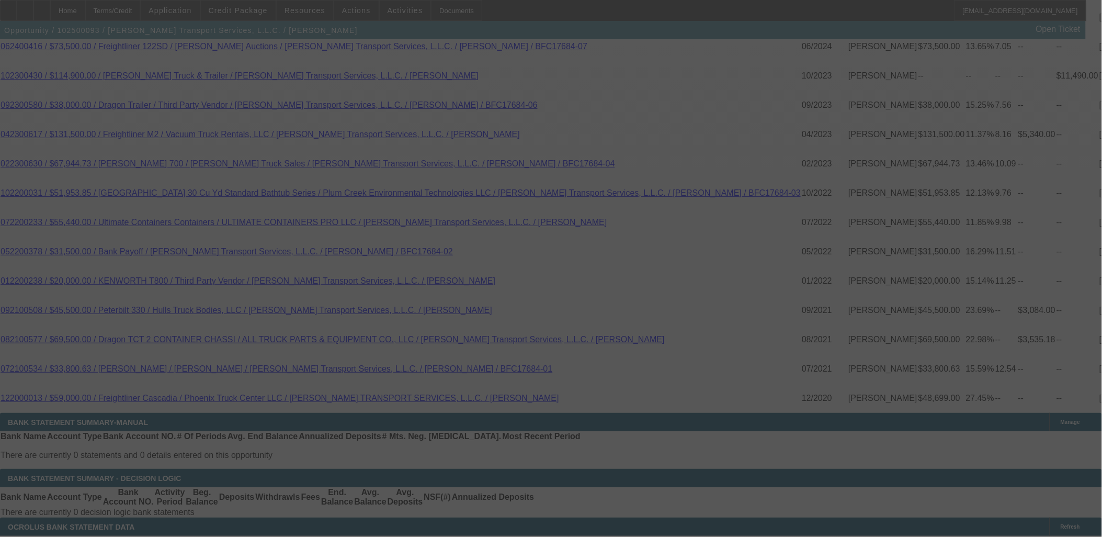
select select "4"
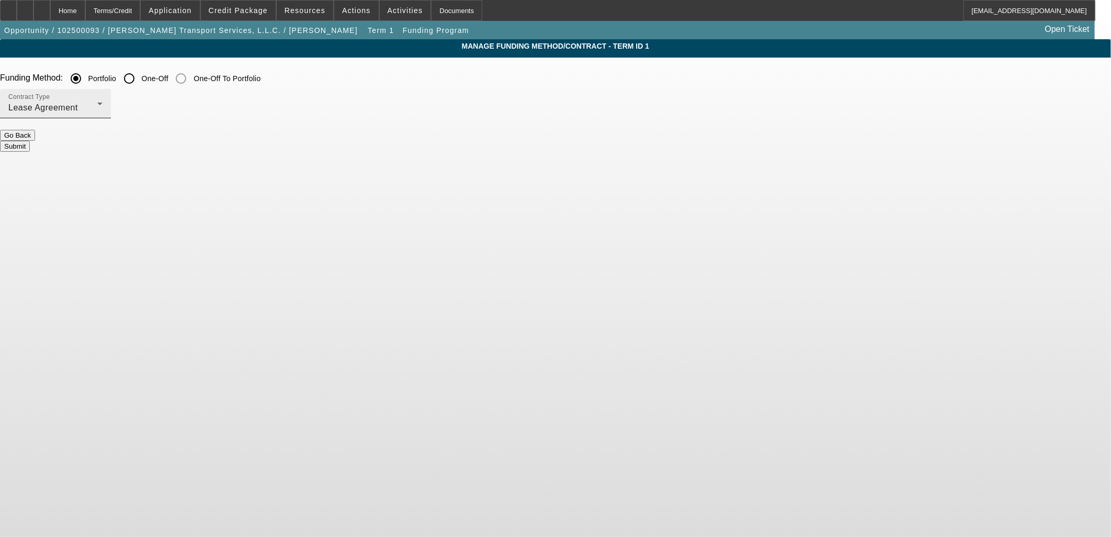
click at [97, 110] on div "Lease Agreement" at bounding box center [52, 108] width 89 height 13
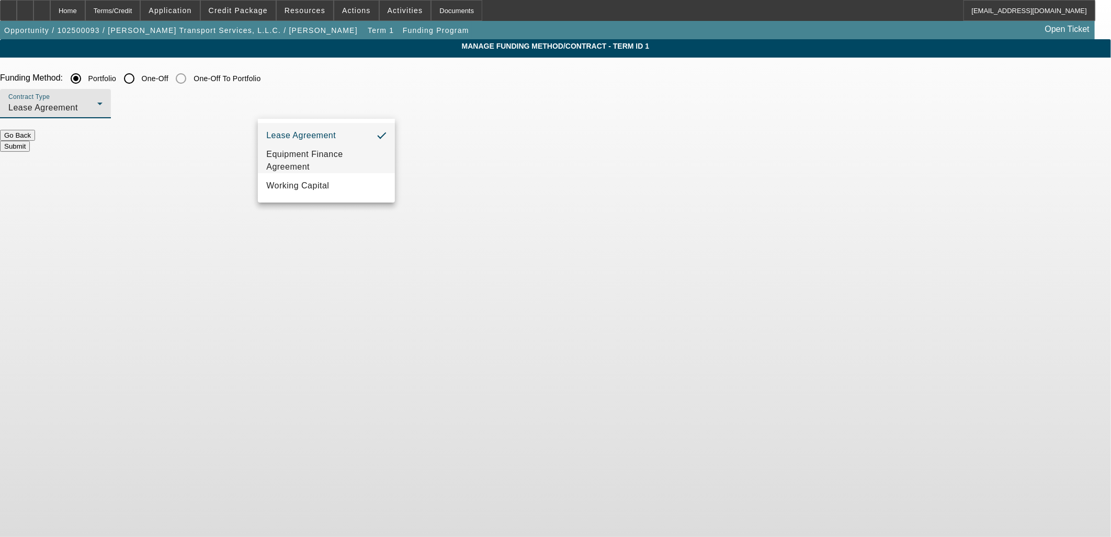
click at [314, 154] on span "Equipment Finance Agreement" at bounding box center [326, 160] width 120 height 25
click at [30, 141] on button "Submit" at bounding box center [15, 146] width 30 height 11
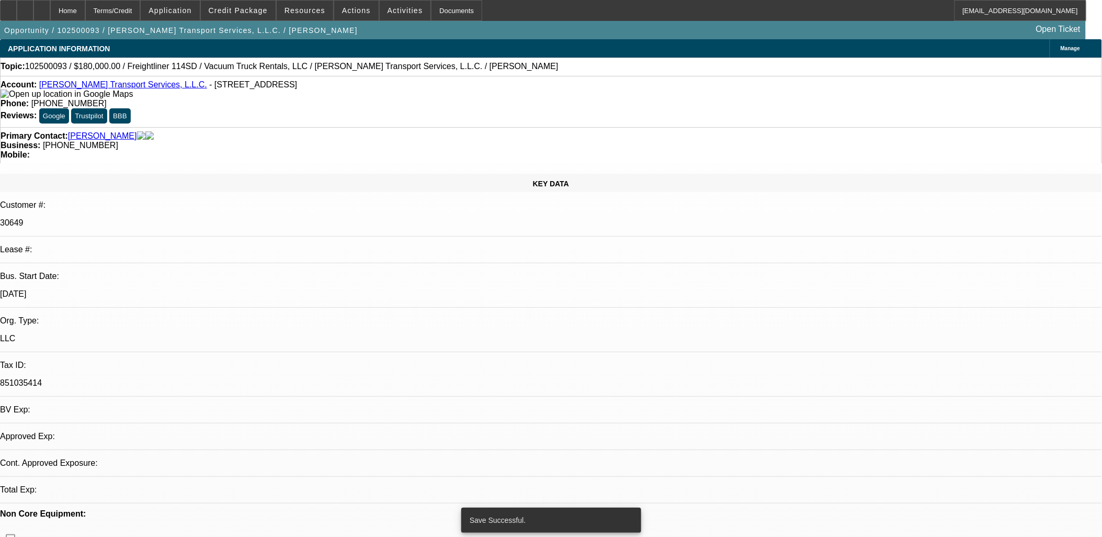
select select "0.1"
select select "2"
select select "0"
select select "6"
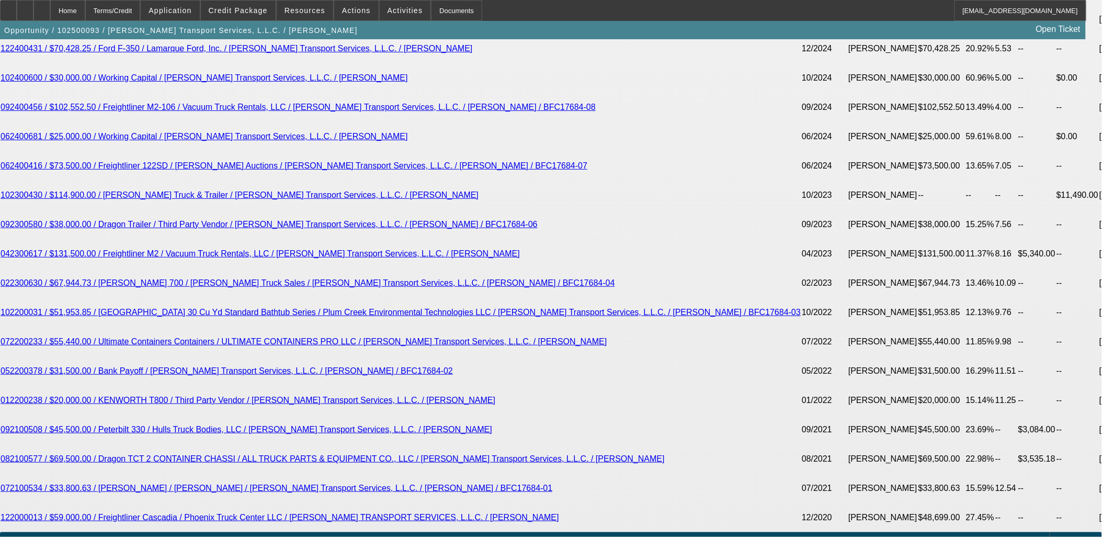
scroll to position [2032, 0]
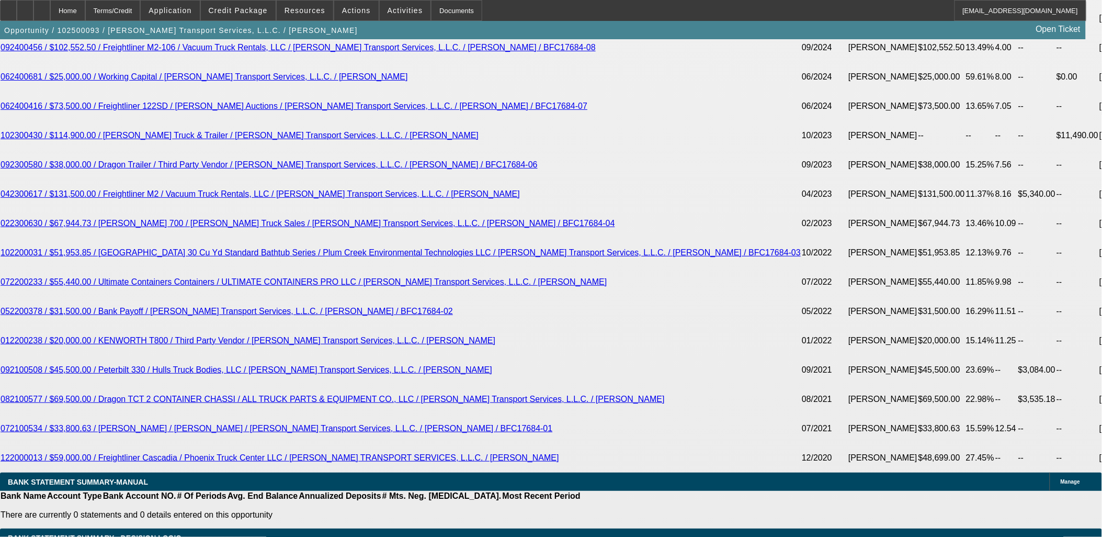
type input "$0.00"
click at [356, 173] on body "Home Terms/Credit Application Credit Package Resources Actions Activities Docum…" at bounding box center [551, 308] width 1102 height 4681
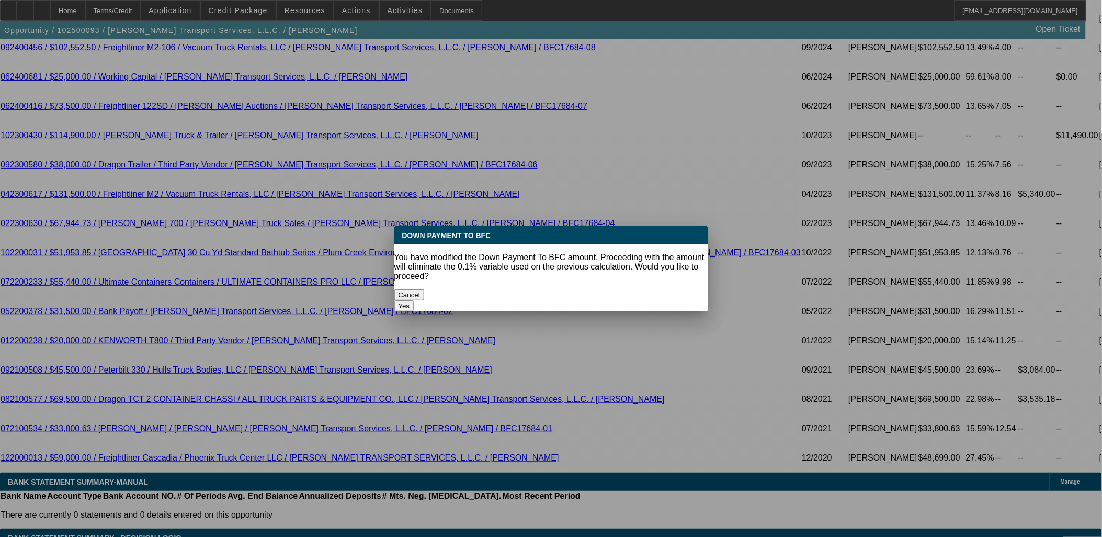
click at [414, 300] on button "Yes" at bounding box center [405, 305] width 20 height 11
select select "0"
type input "UNKNOWN"
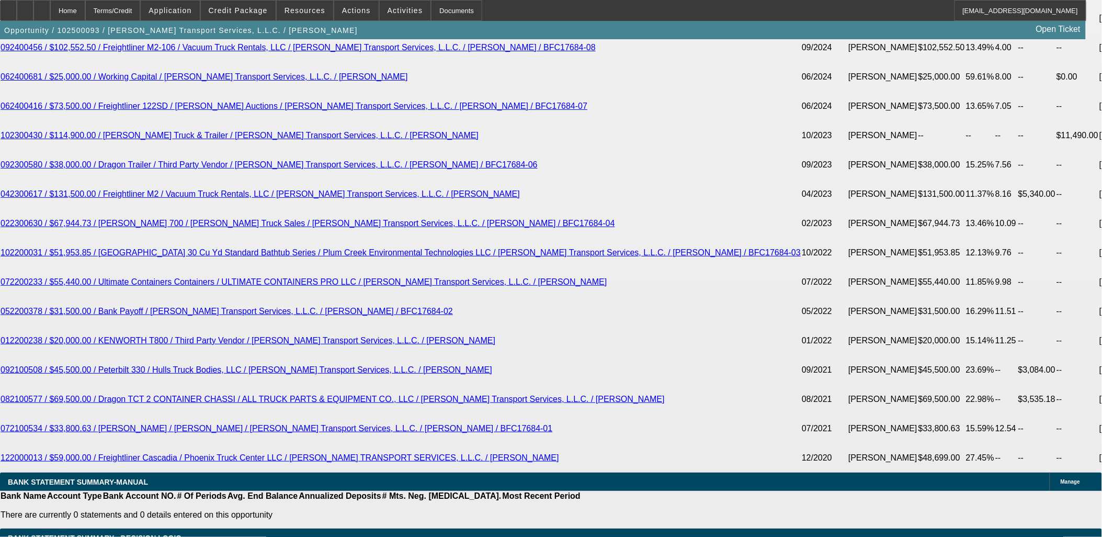
type input "$10,000.06"
type input "50"
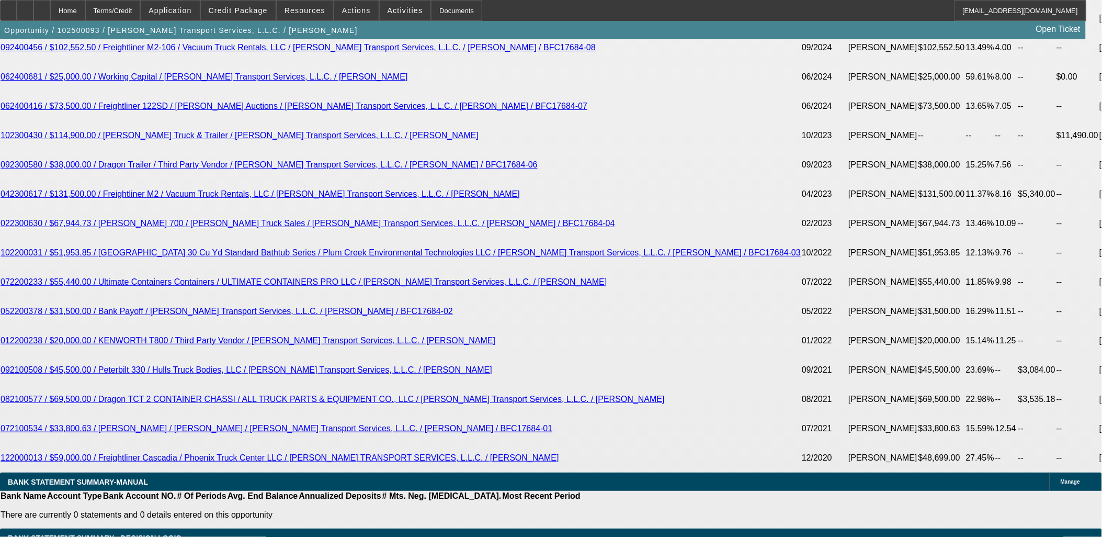
type input "$100.00"
type input "5000"
type input "$10,000.00"
type input "17.3"
type input "$5,000.00"
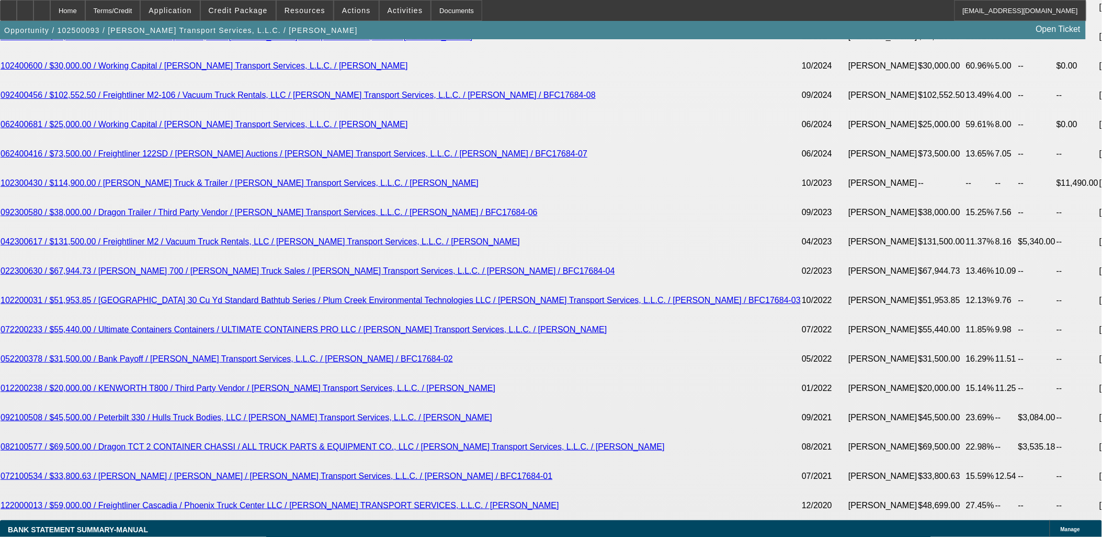
scroll to position [1916, 0]
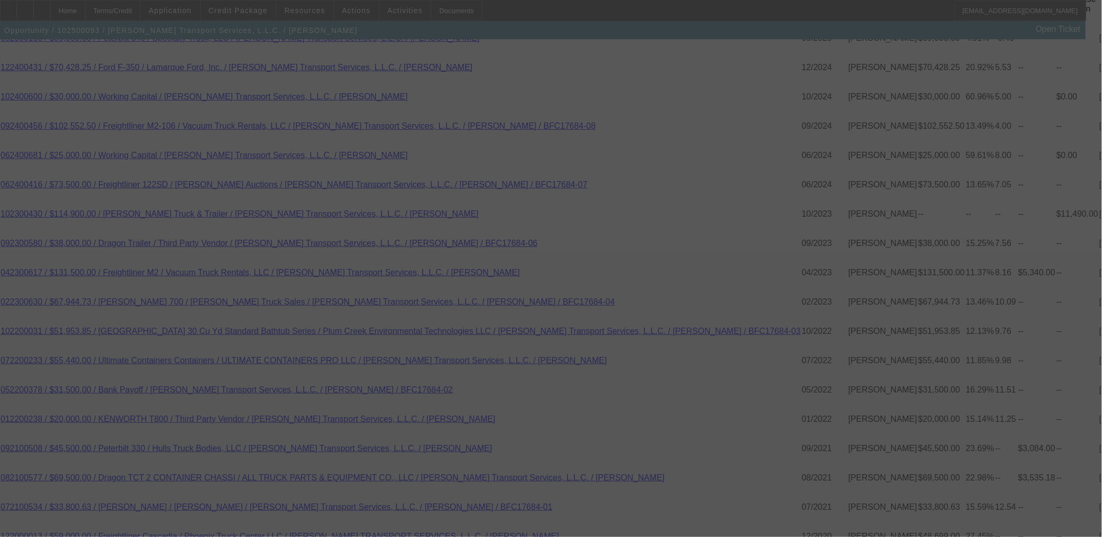
scroll to position [1974, 0]
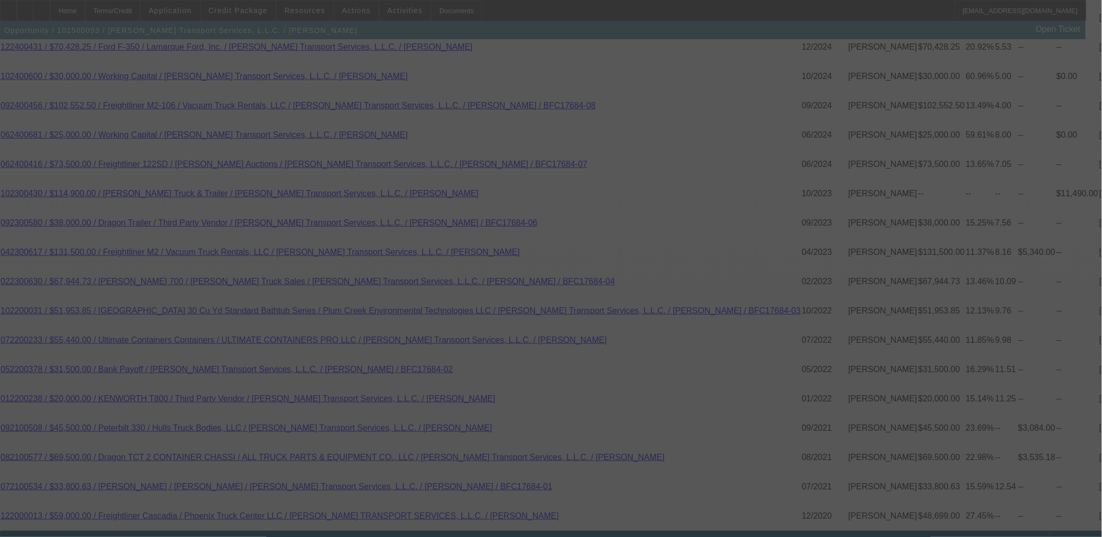
select select "0"
select select "2"
select select "0"
select select "6"
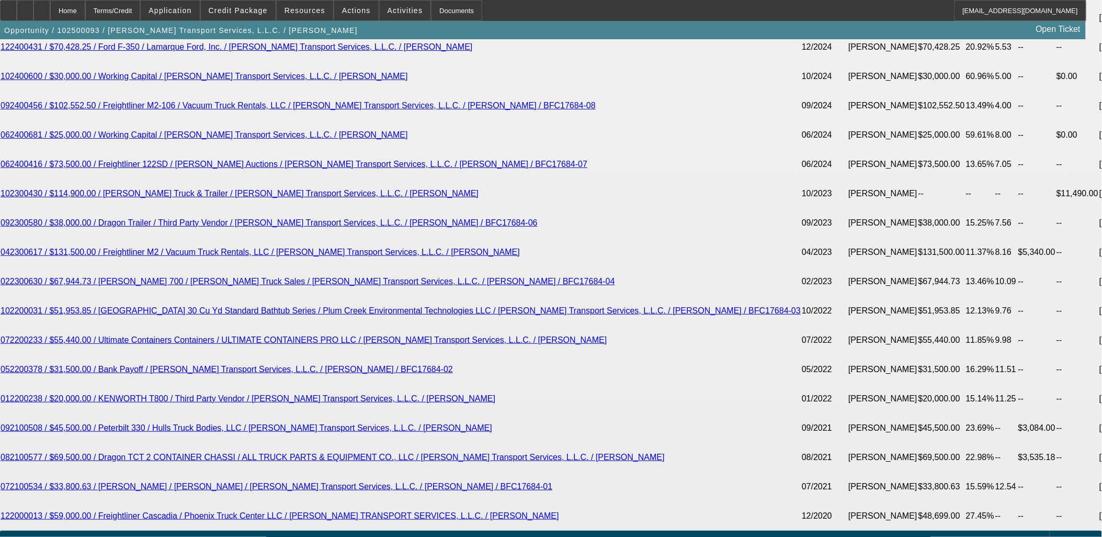
type input "UNKNOWN"
type input "1"
type input "$6,837.50"
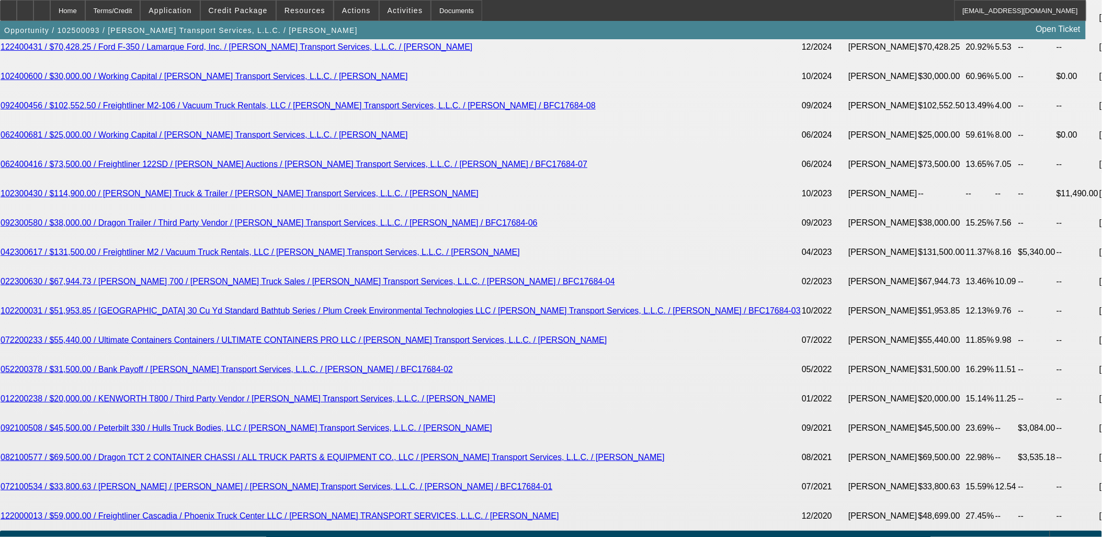
type input "$3,418.75"
type input "14"
type input "$9,307.30"
type input "$4,653.65"
type input "14"
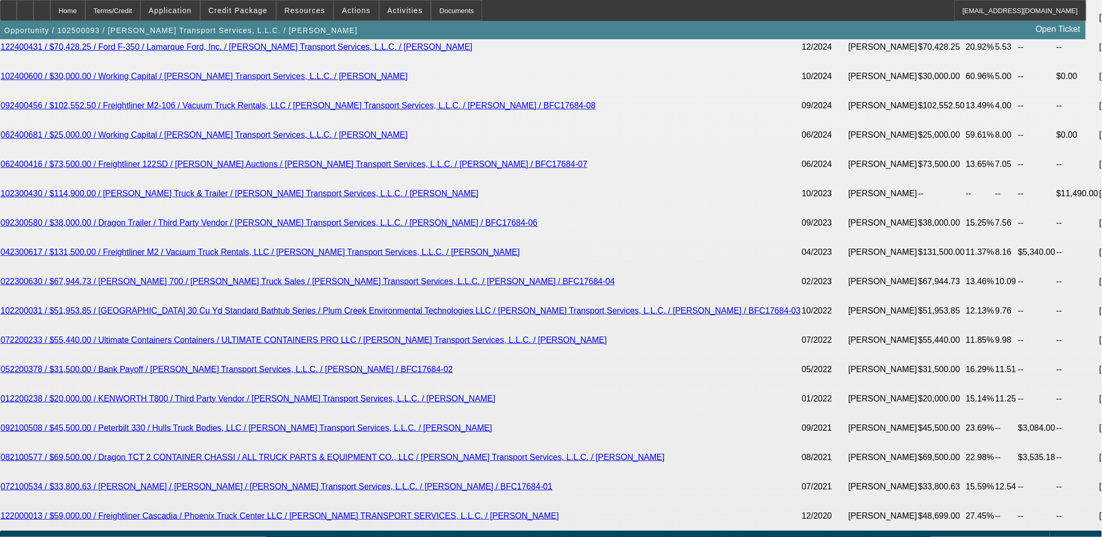
type input "46"
type input "$92.00"
type input "4650"
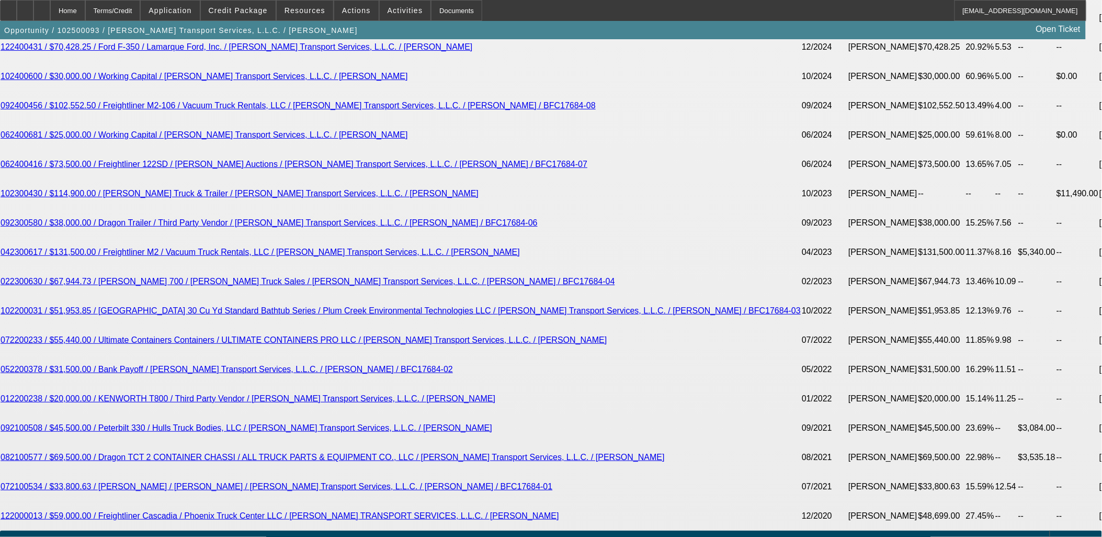
type input "$9,300.00"
type input "14"
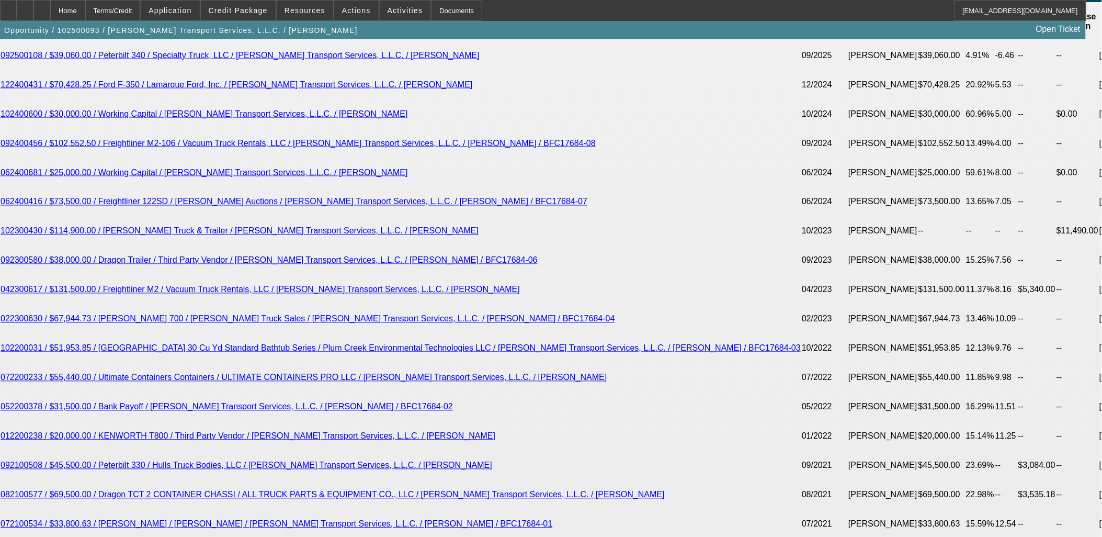
scroll to position [1916, 0]
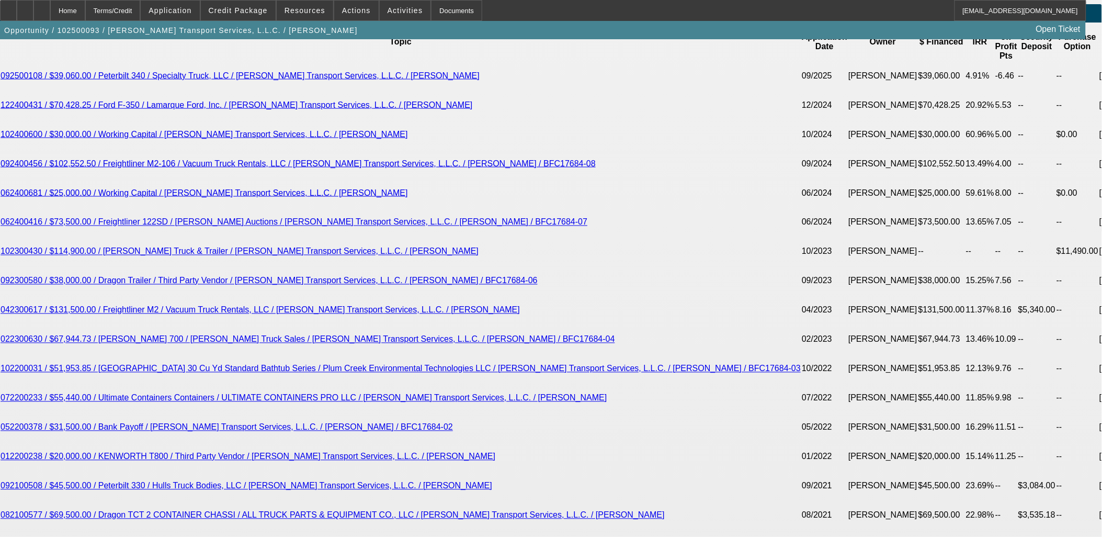
type input "$4,650.00"
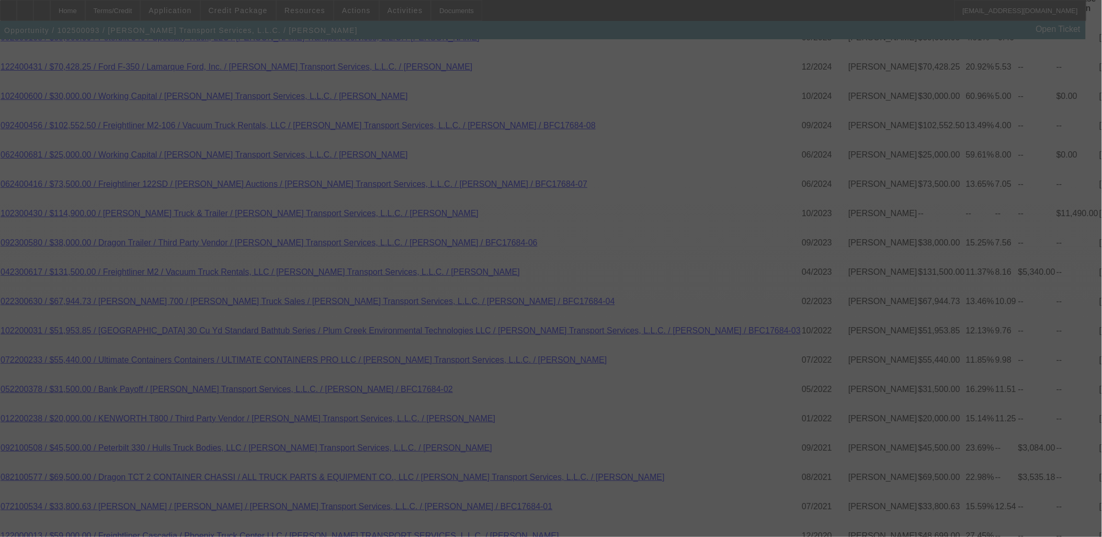
scroll to position [1974, 0]
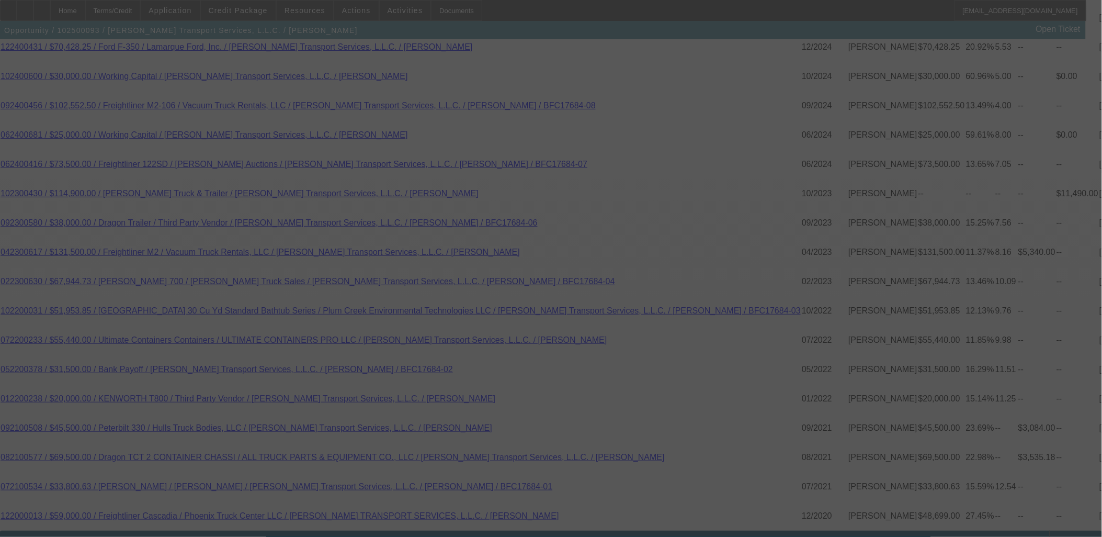
select select "0"
select select "2"
select select "0"
select select "6"
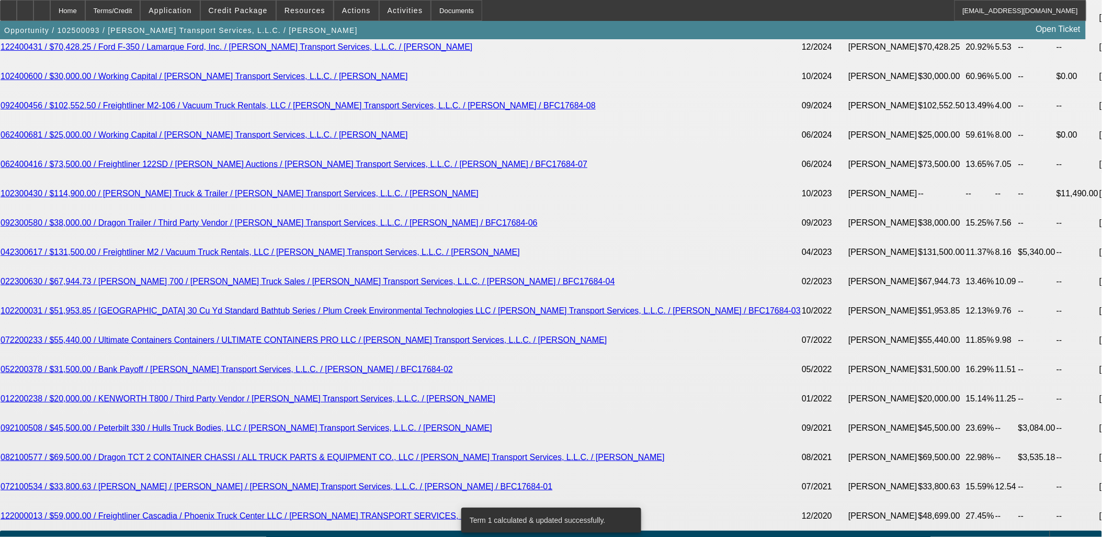
drag, startPoint x: 196, startPoint y: 160, endPoint x: 140, endPoint y: 189, distance: 63.7
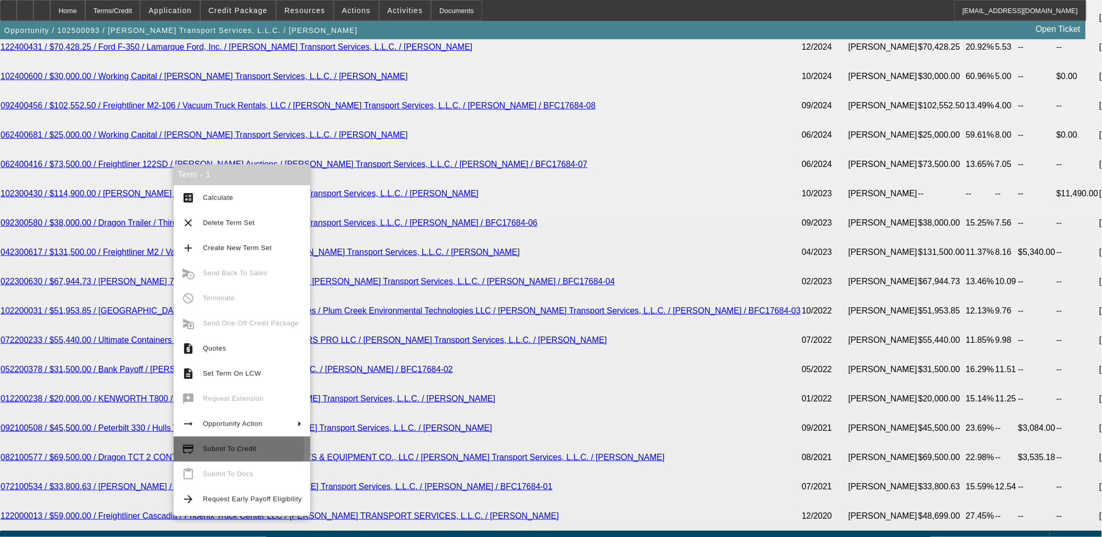
click at [232, 448] on span "Submit To Credit" at bounding box center [229, 449] width 53 height 8
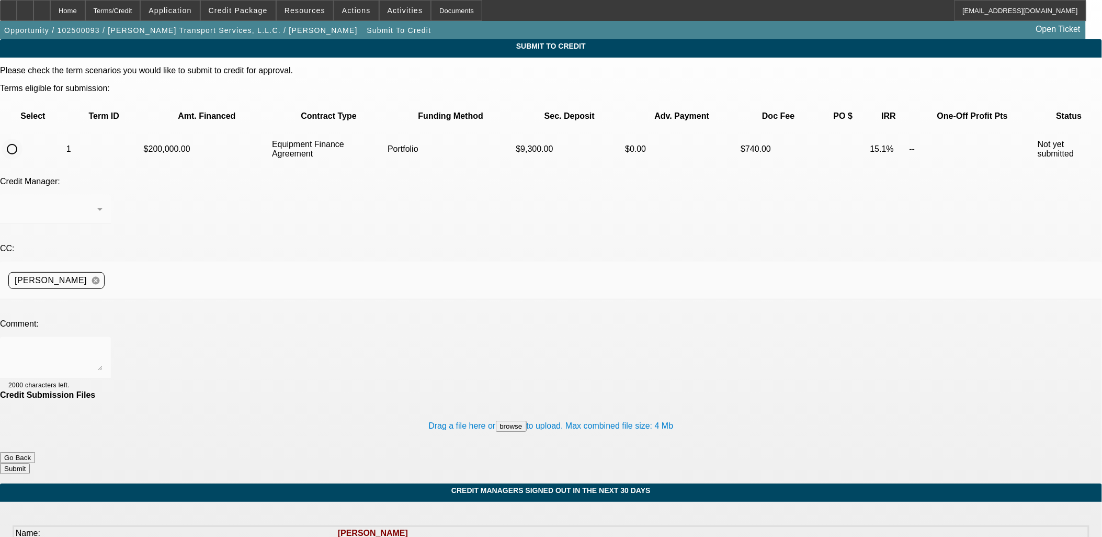
click at [22, 139] on input "radio" at bounding box center [12, 149] width 21 height 21
radio input "true"
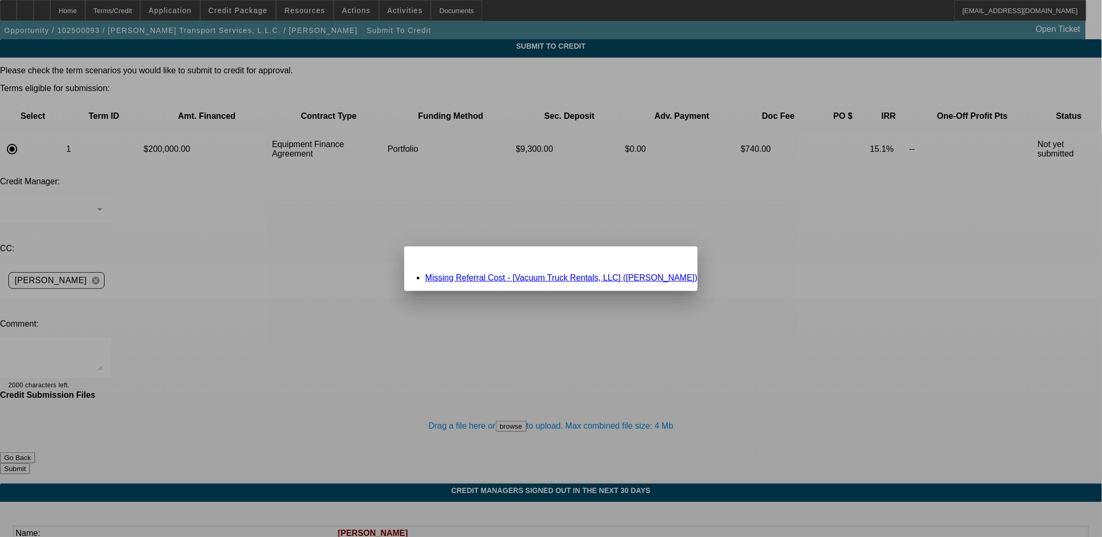
click at [552, 276] on link "Missing Referral Cost - [Vacuum Truck Rentals, LLC] (Suiter, Mike)" at bounding box center [561, 277] width 273 height 9
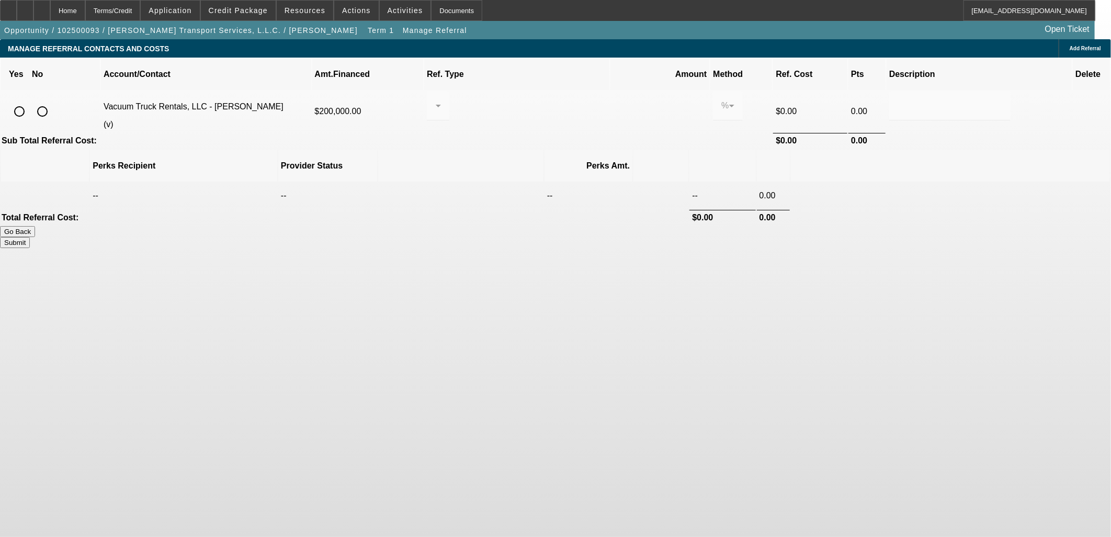
click at [53, 101] on input "radio" at bounding box center [42, 111] width 21 height 21
radio input "true"
click at [30, 237] on button "Submit" at bounding box center [15, 242] width 30 height 11
type input "0.000"
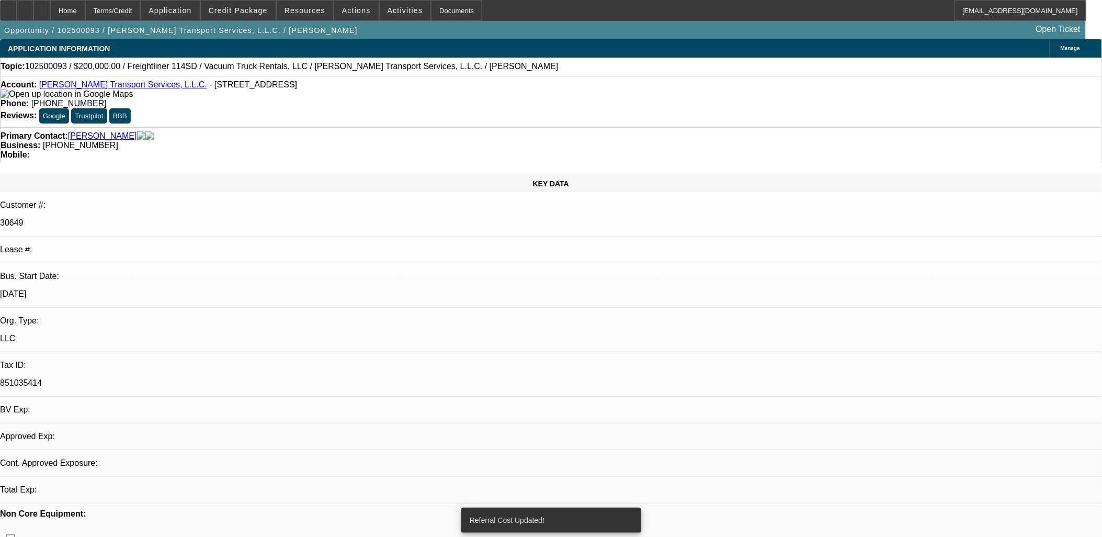
select select "0"
select select "2"
select select "0"
select select "6"
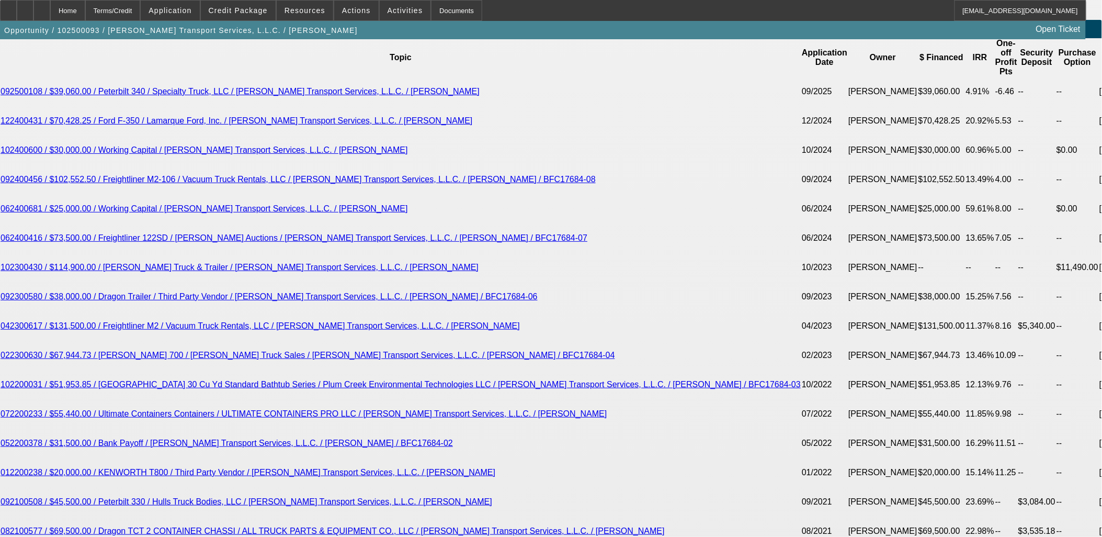
scroll to position [1896, 0]
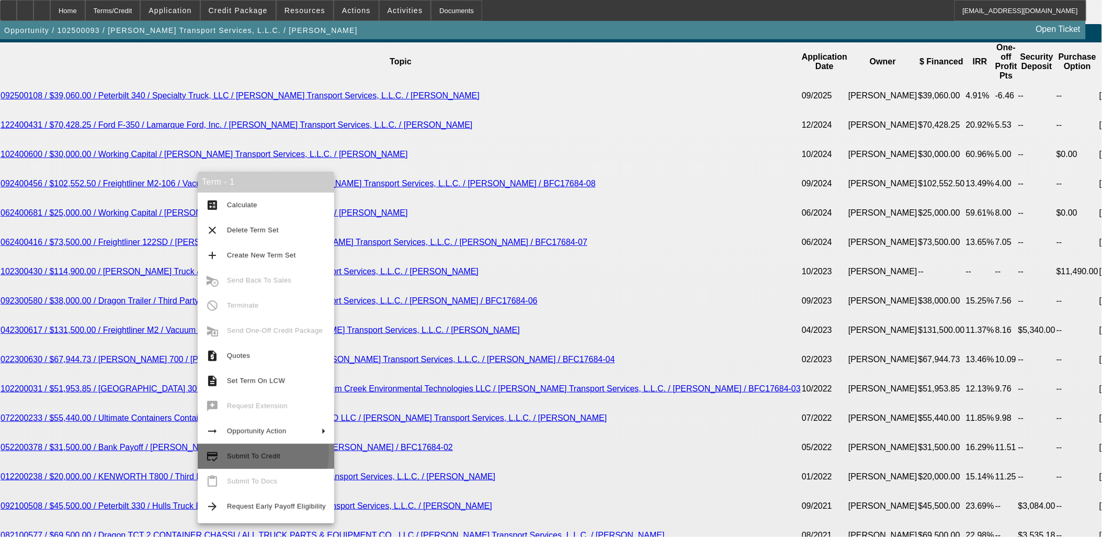
click at [250, 453] on span "Submit To Credit" at bounding box center [253, 456] width 53 height 8
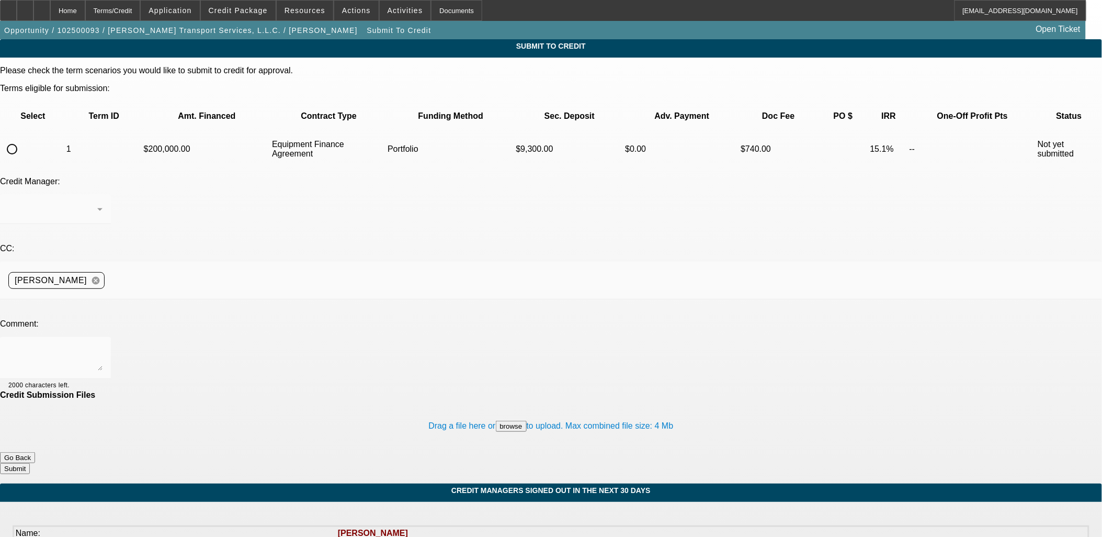
click at [56, 131] on td at bounding box center [33, 149] width 64 height 37
click at [22, 139] on input "radio" at bounding box center [12, 149] width 21 height 21
radio input "true"
click at [97, 203] on div at bounding box center [52, 209] width 89 height 13
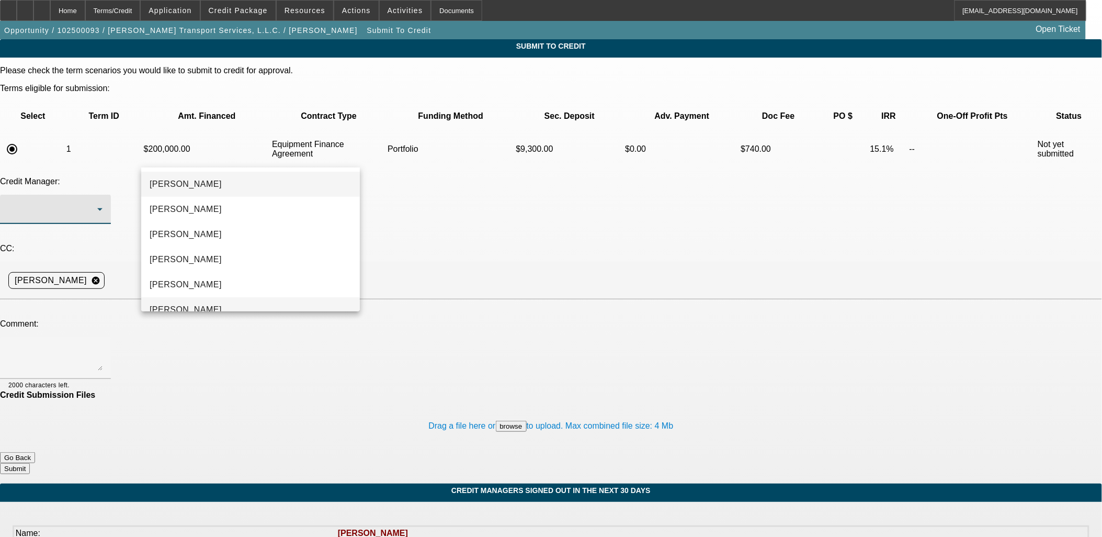
click at [211, 305] on mat-option "Oliva, Samuel" at bounding box center [250, 309] width 219 height 25
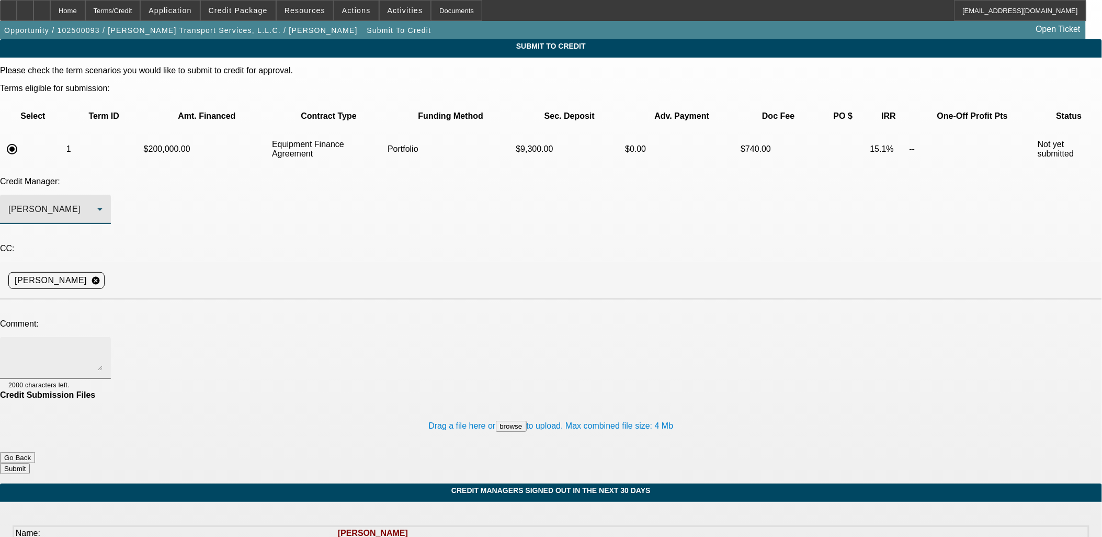
click at [103, 345] on textarea at bounding box center [55, 357] width 94 height 25
type textarea "Seeking Port structure for a good paying repeater."
click at [30, 463] on button "Submit" at bounding box center [15, 468] width 30 height 11
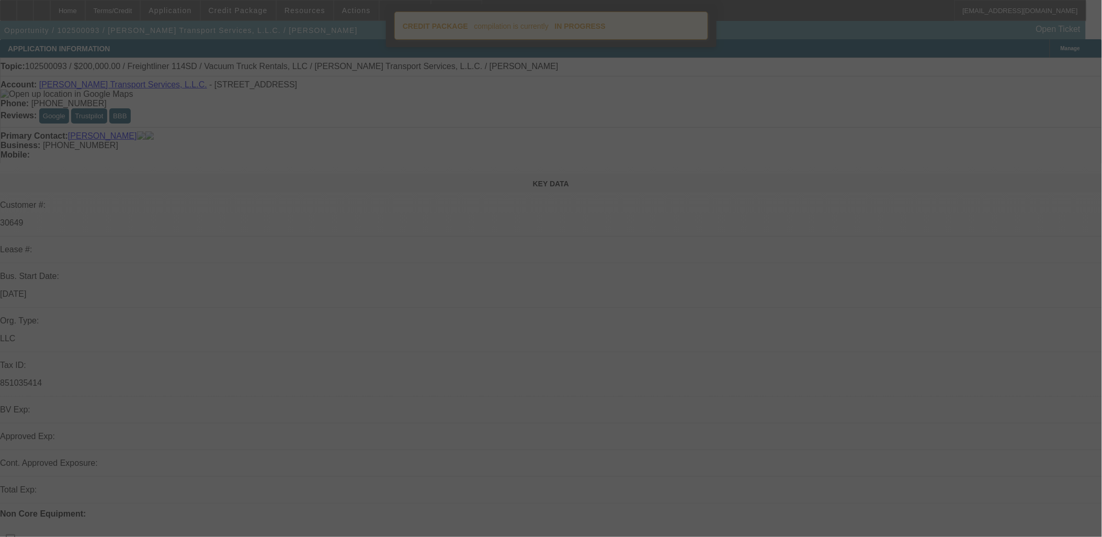
select select "0"
select select "2"
select select "0"
select select "6"
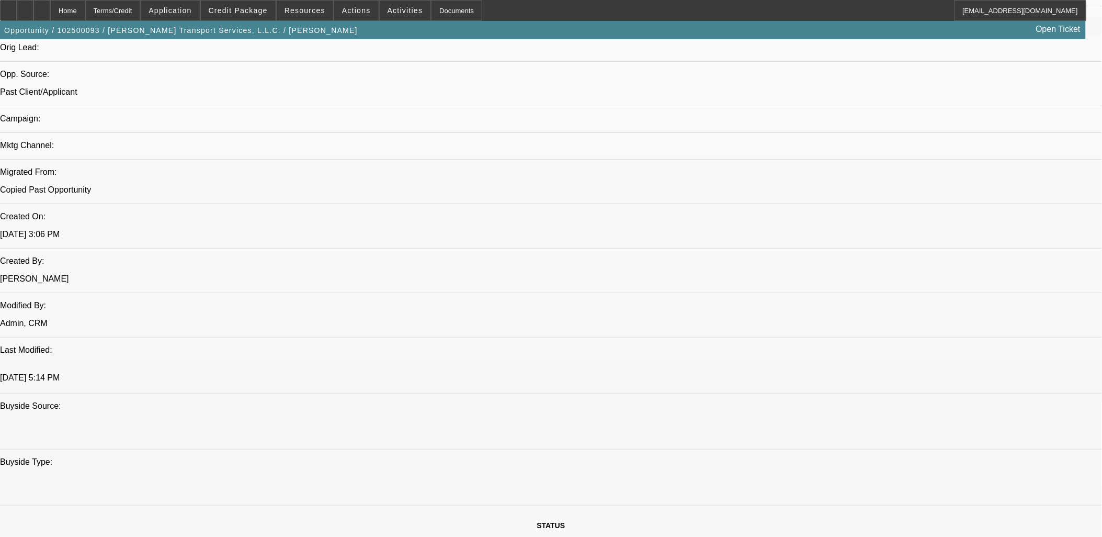
scroll to position [697, 0]
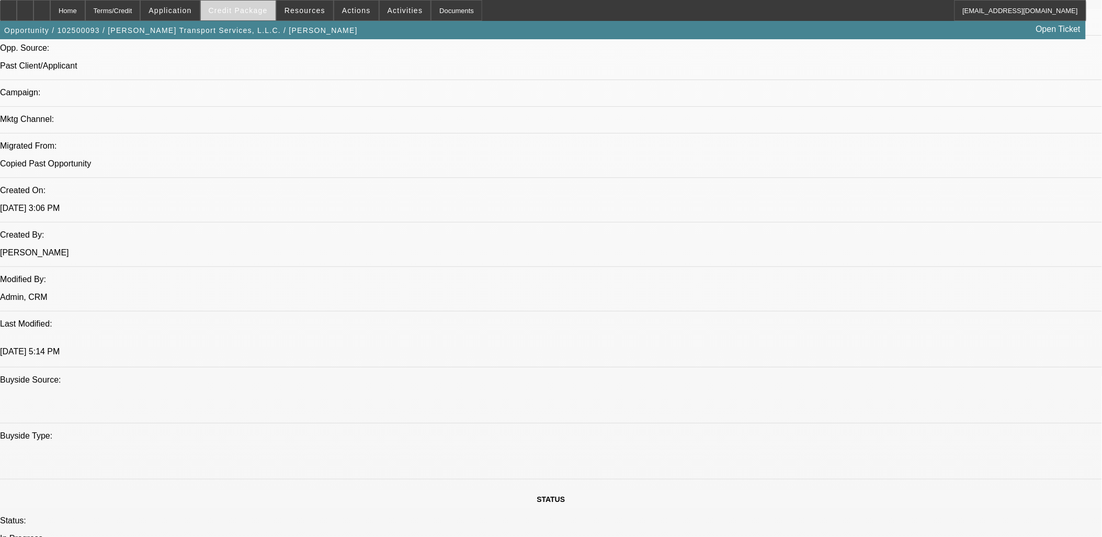
click at [243, 9] on span "Credit Package" at bounding box center [238, 10] width 59 height 8
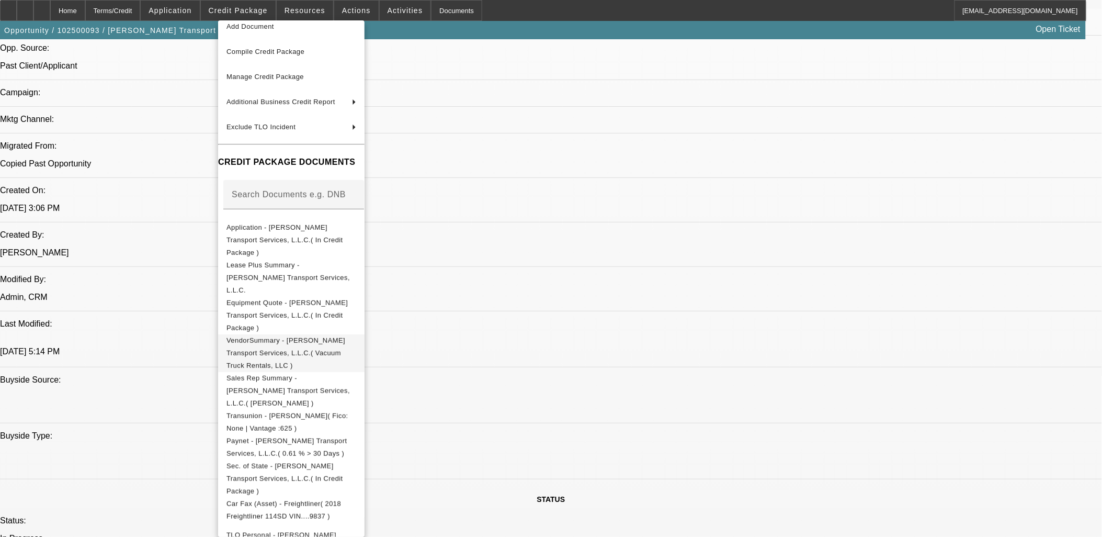
scroll to position [53, 0]
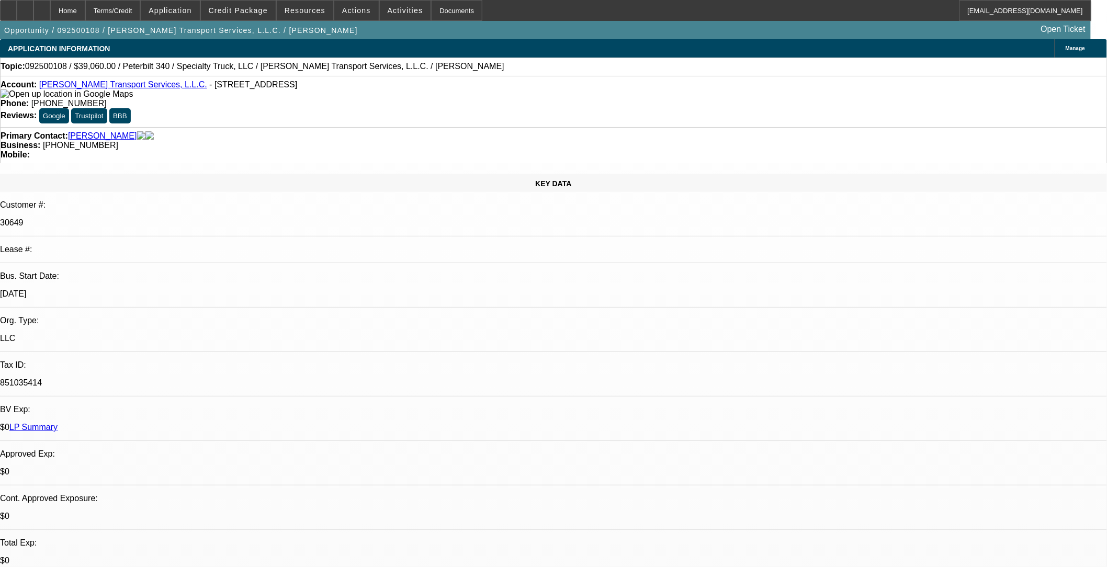
select select "0"
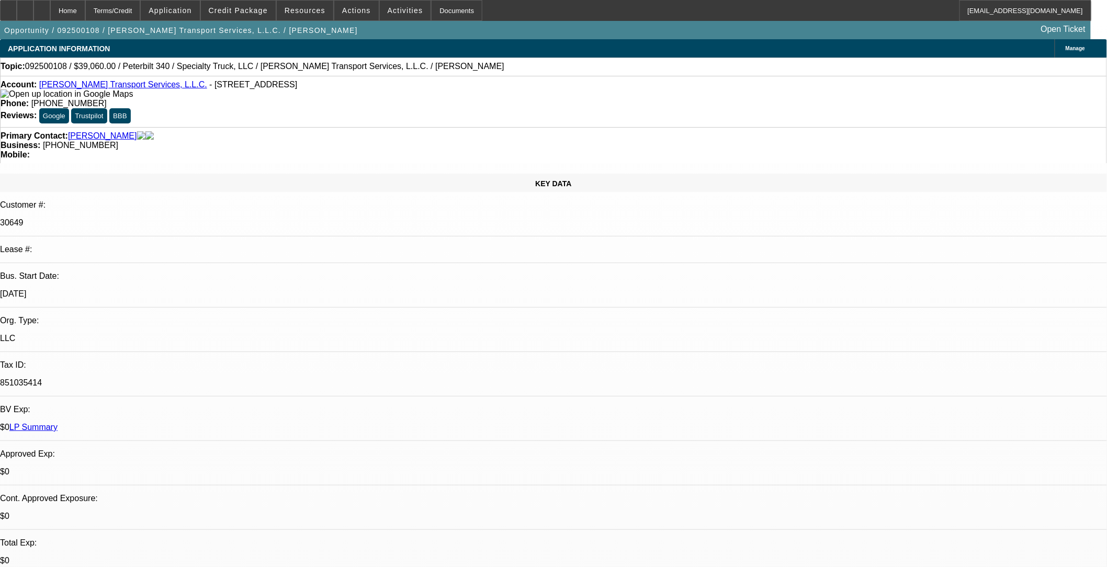
select select "0"
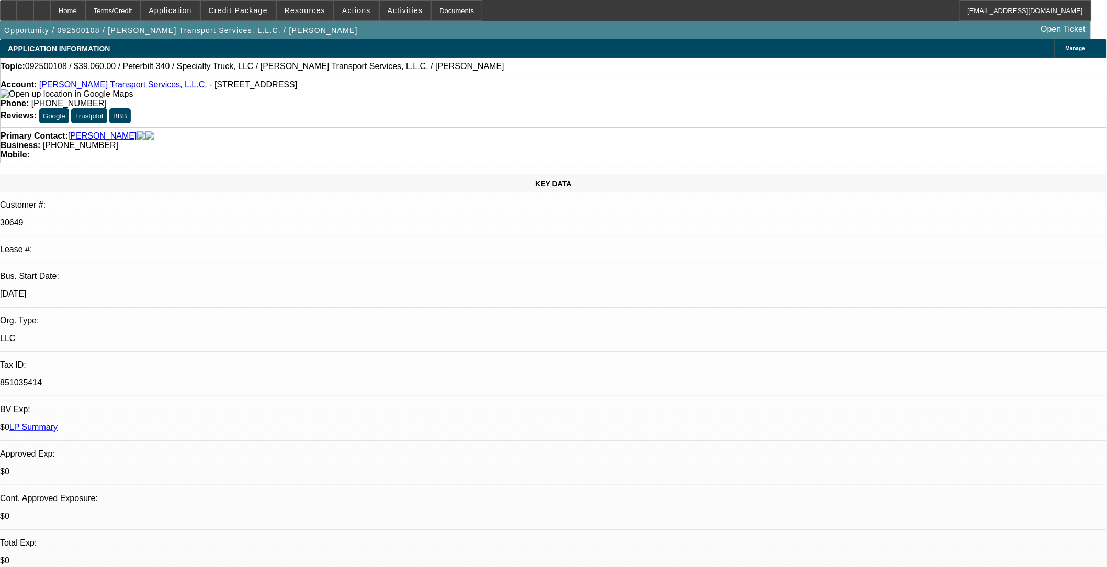
select select "0"
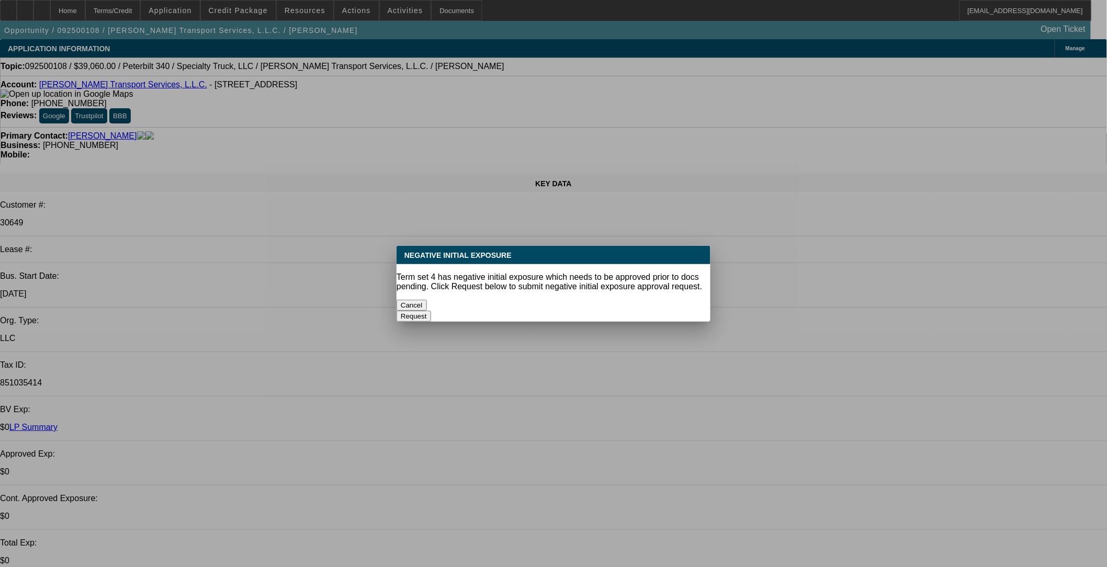
select select "1"
select select "2"
select select "6"
select select "1"
select select "3"
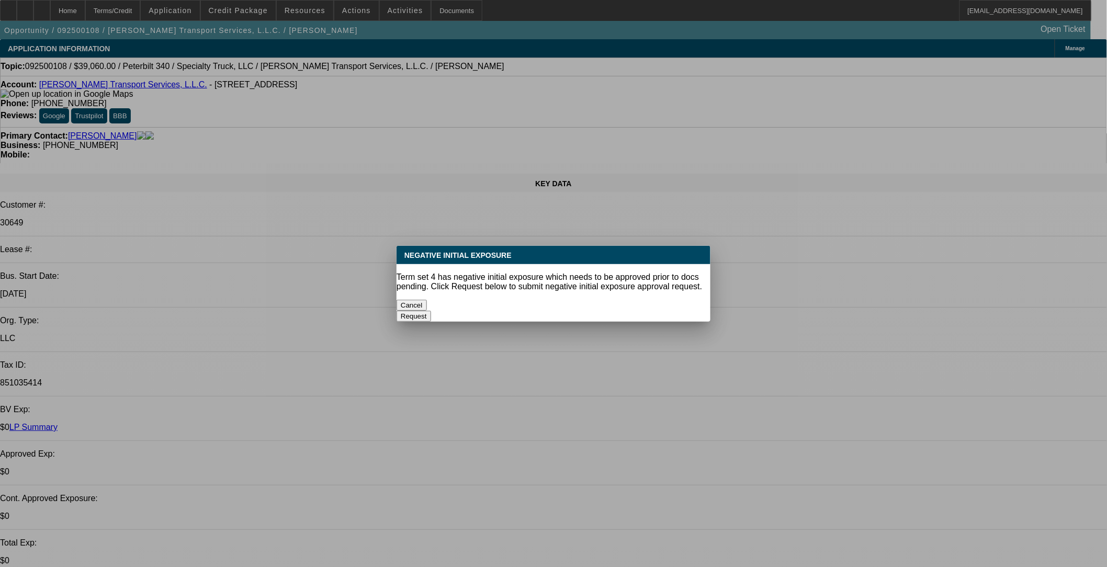
select select "6"
select select "1"
select select "3"
select select "6"
select select "1"
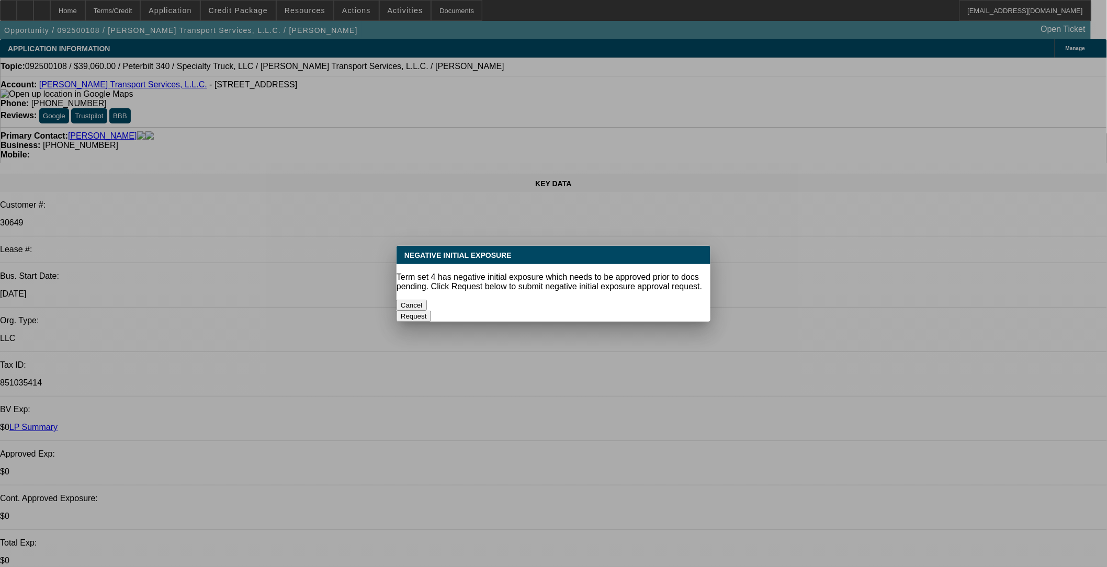
select select "2"
select select "6"
click at [427, 300] on button "Cancel" at bounding box center [412, 305] width 30 height 11
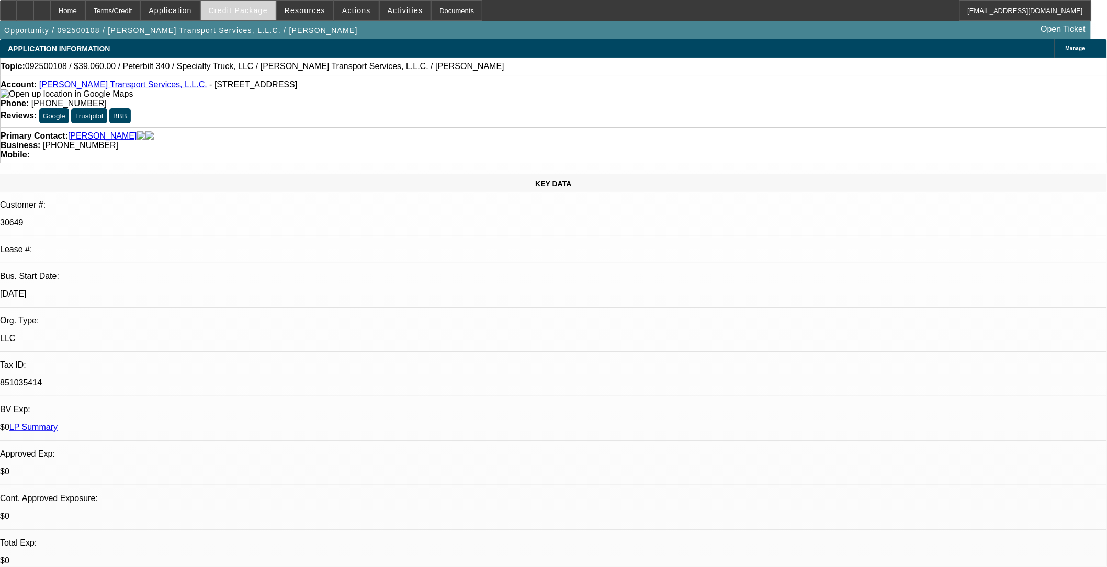
click at [273, 13] on span at bounding box center [238, 10] width 75 height 25
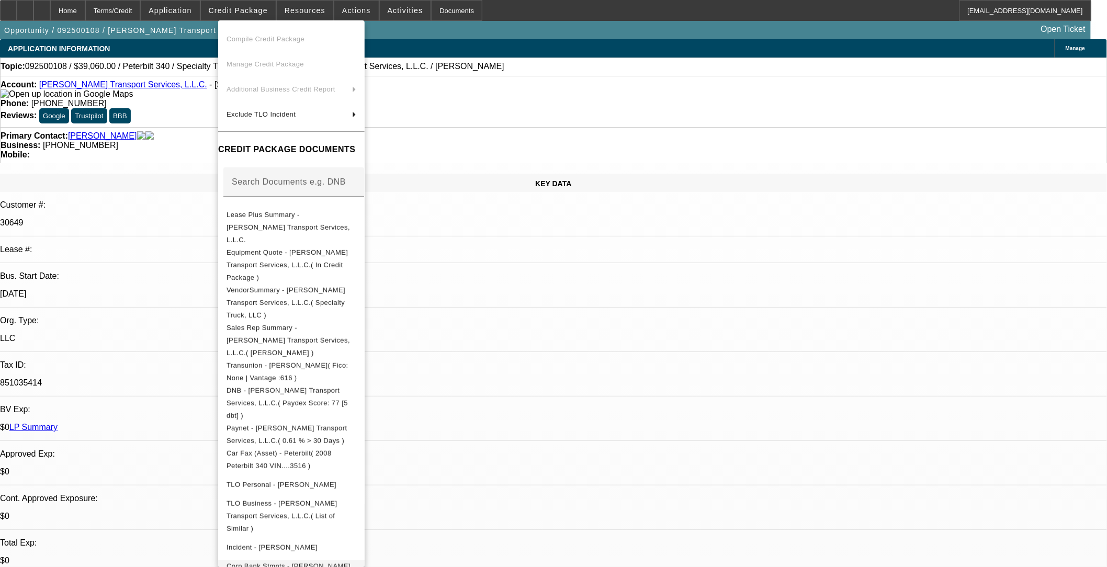
scroll to position [72, 0]
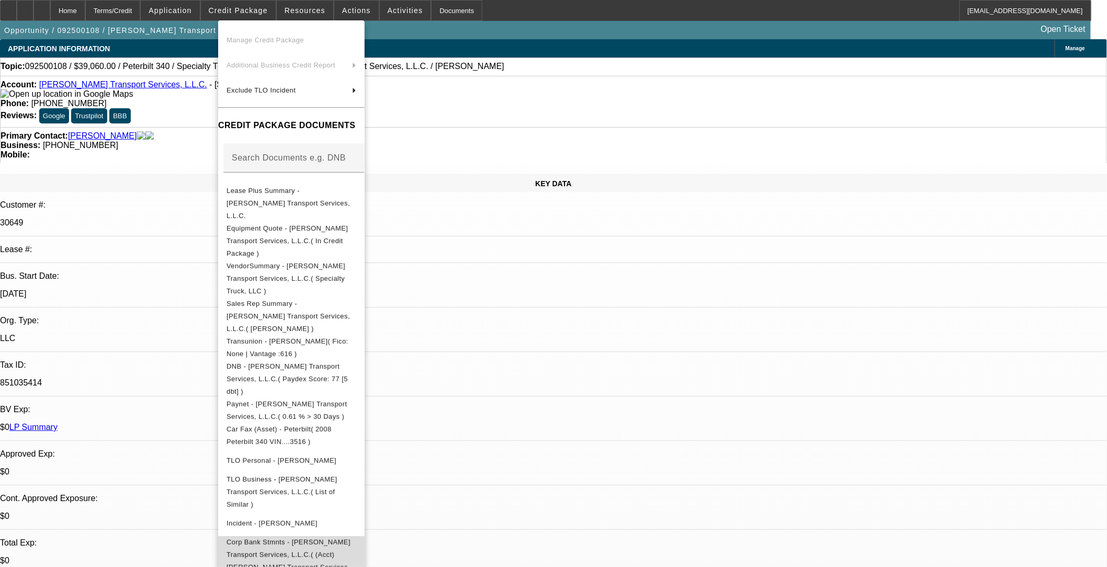
click at [313, 538] on span "Corp Bank Stmnts - Pettry Transport Services, L.L.C.( (Acct) Pettry Transport S…" at bounding box center [289, 561] width 124 height 46
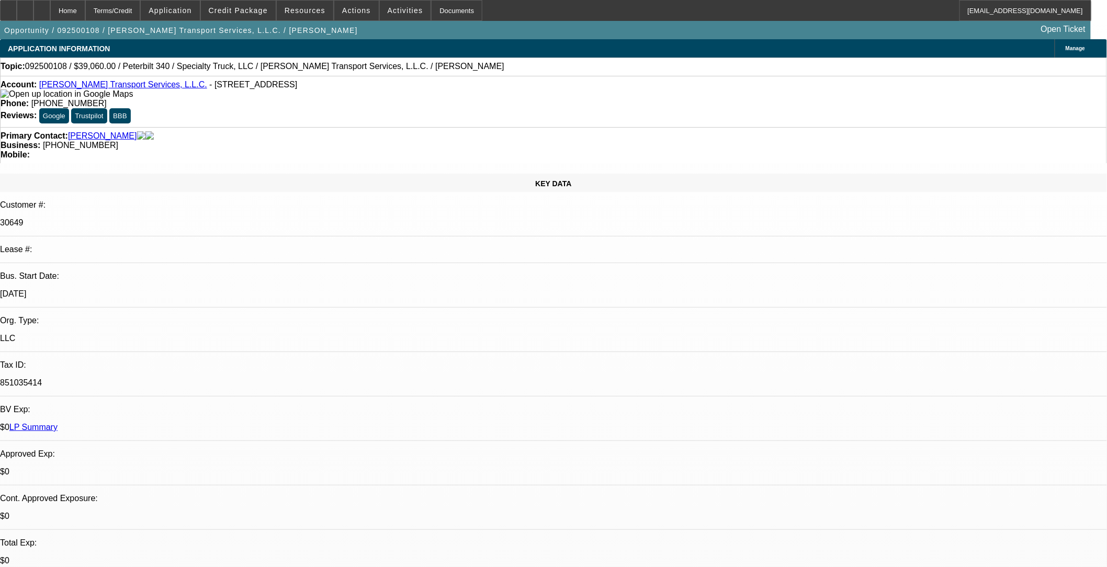
select select "0"
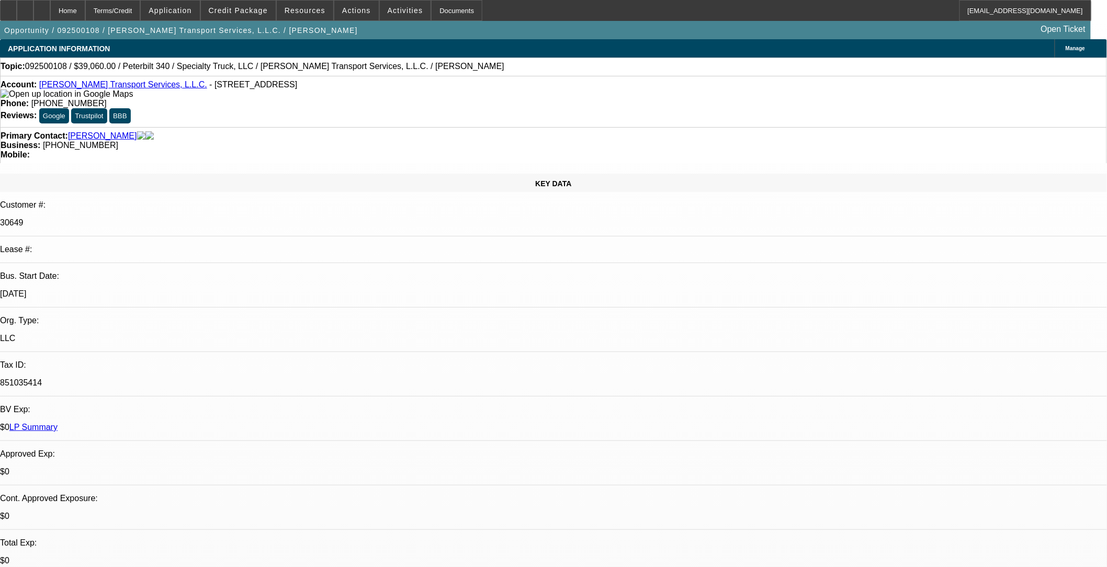
select select "0"
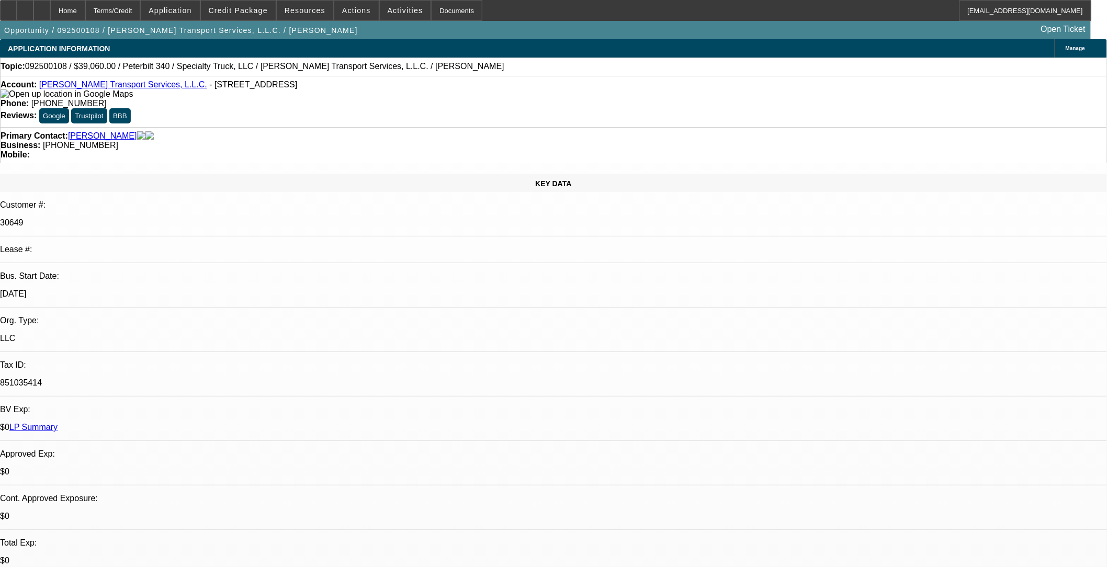
select select "0"
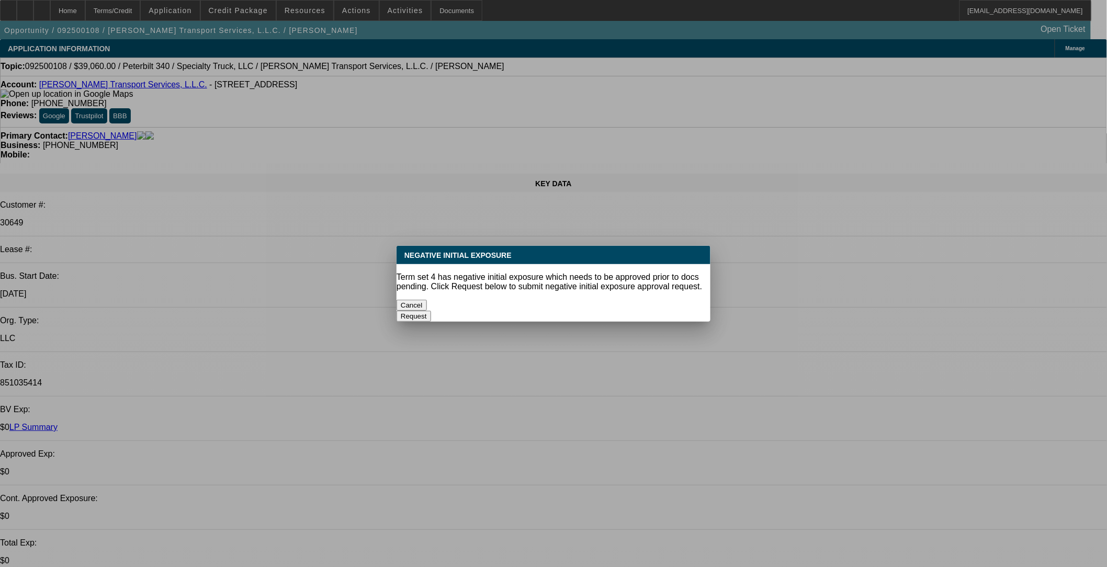
select select "1"
select select "2"
select select "6"
select select "1"
select select "3"
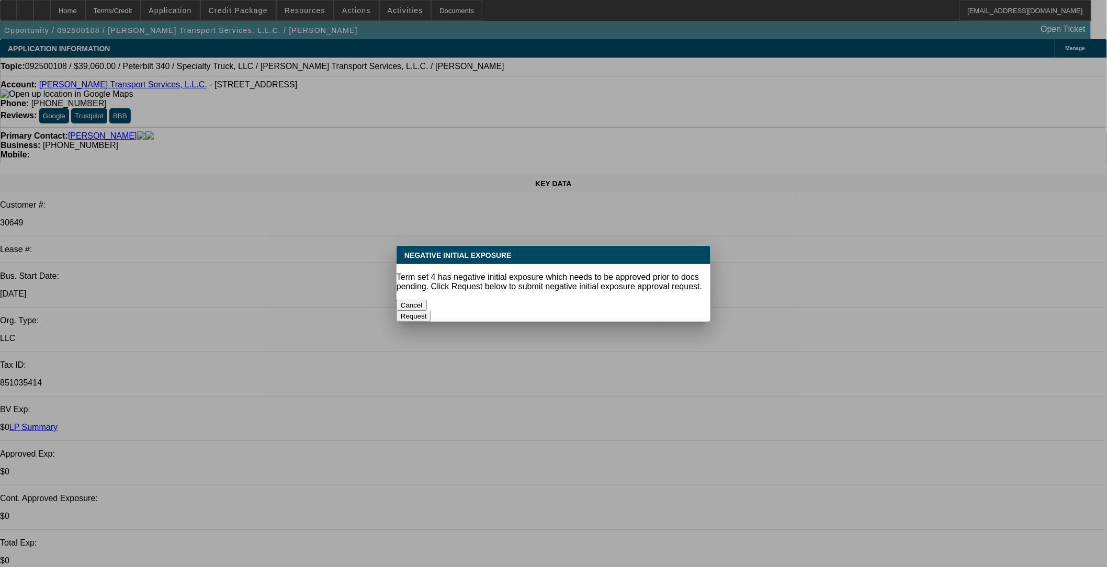
select select "6"
select select "1"
select select "3"
select select "6"
select select "1"
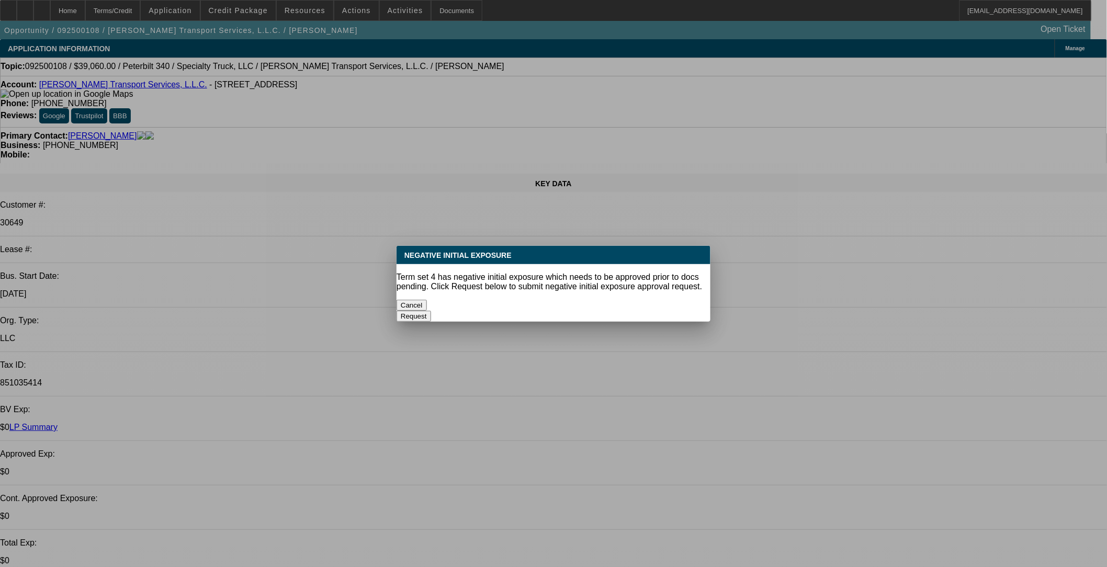
select select "2"
select select "6"
click at [427, 300] on button "Cancel" at bounding box center [412, 305] width 30 height 11
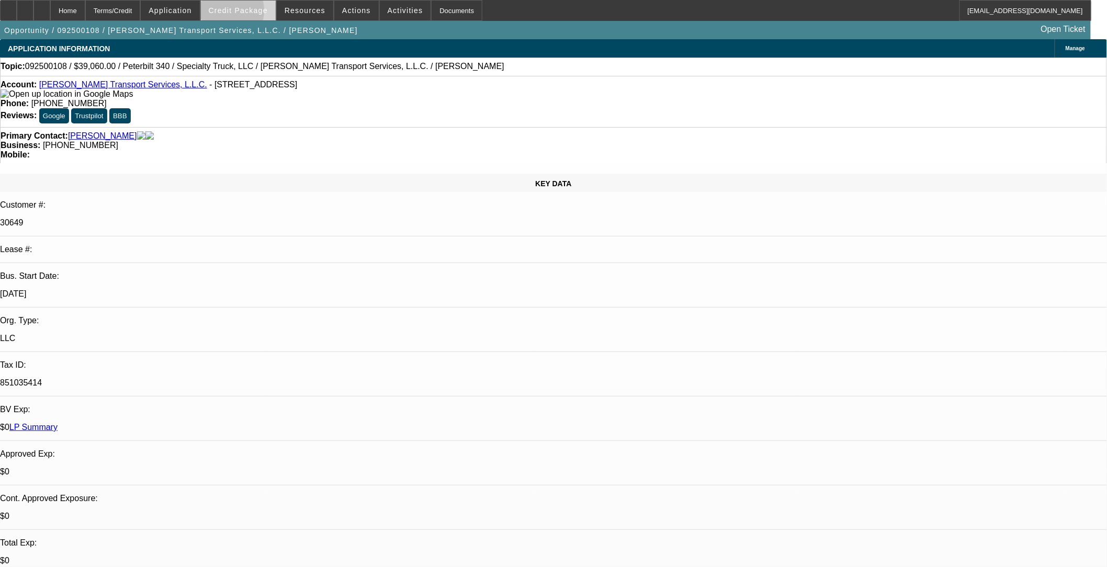
click at [240, 12] on span "Credit Package" at bounding box center [238, 10] width 59 height 8
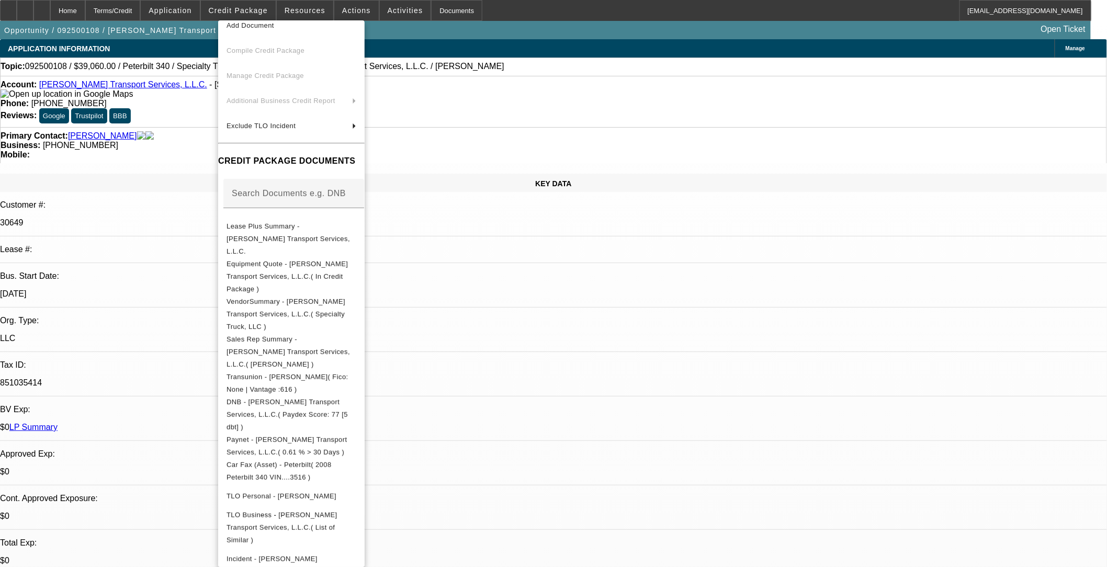
scroll to position [72, 0]
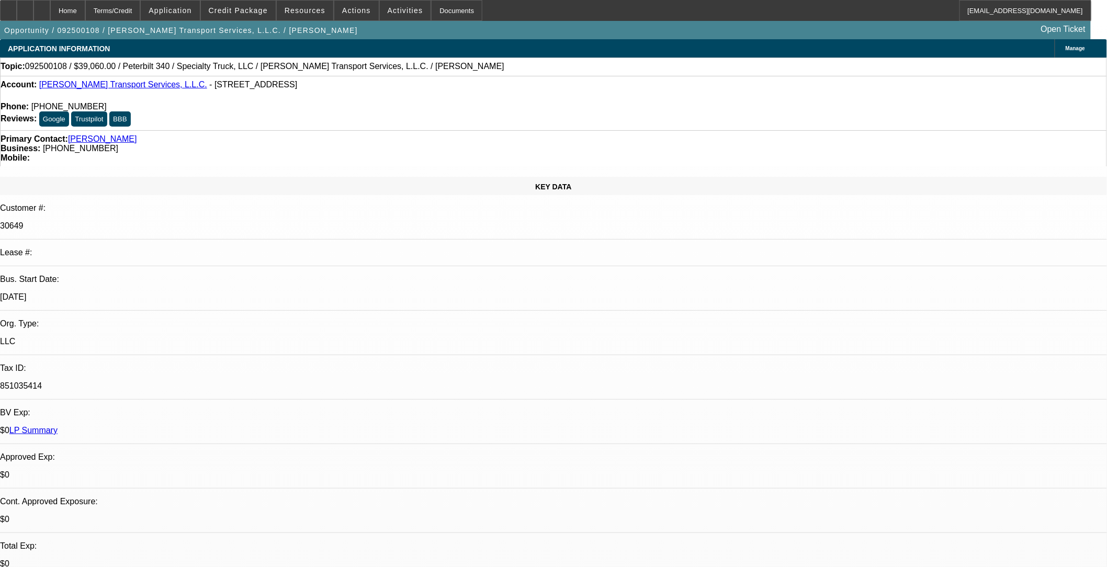
select select "0"
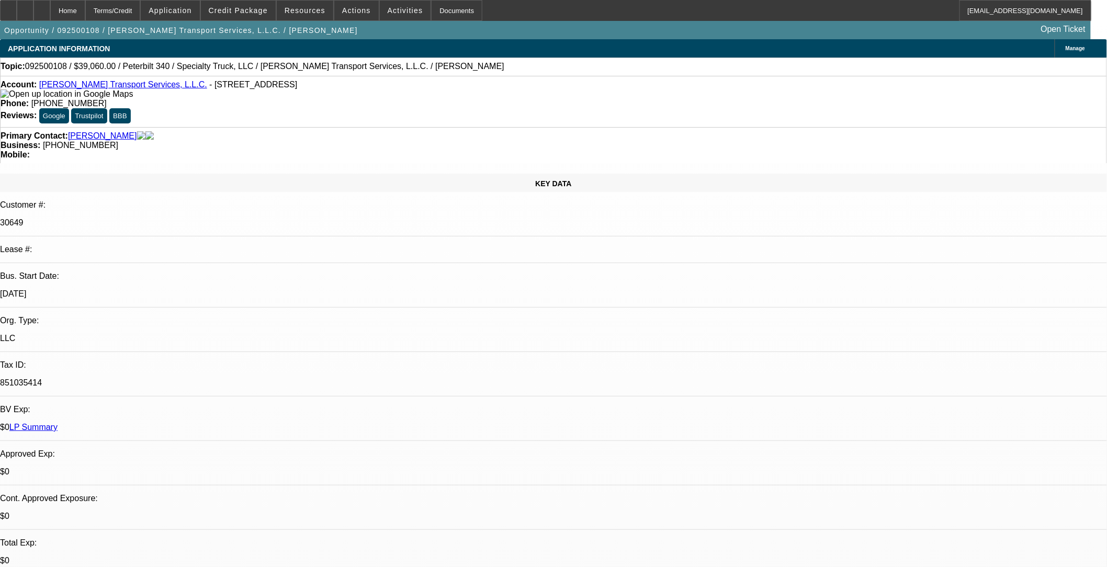
select select "0"
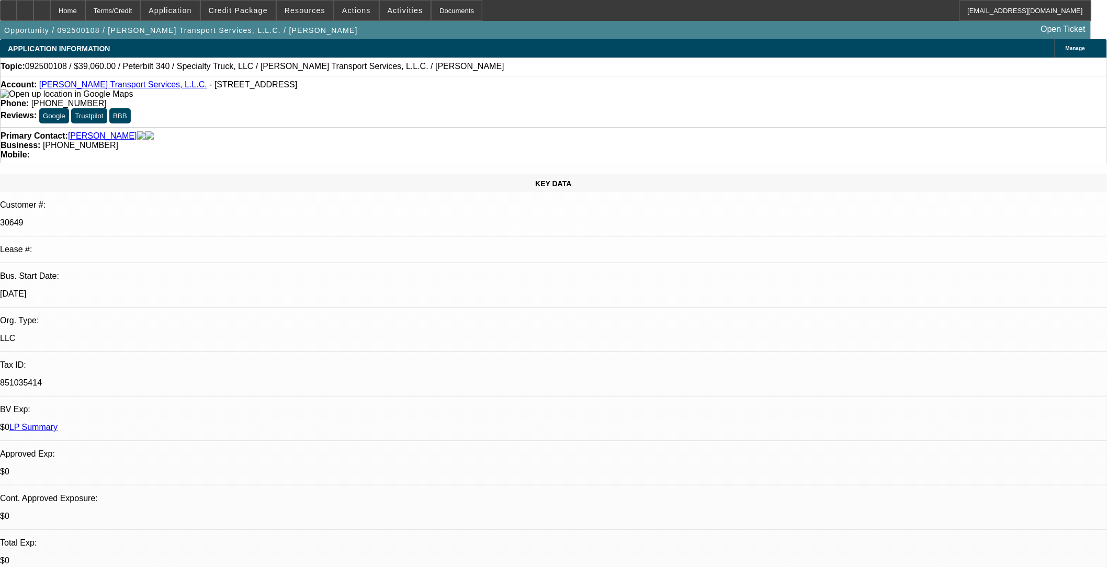
select select "0"
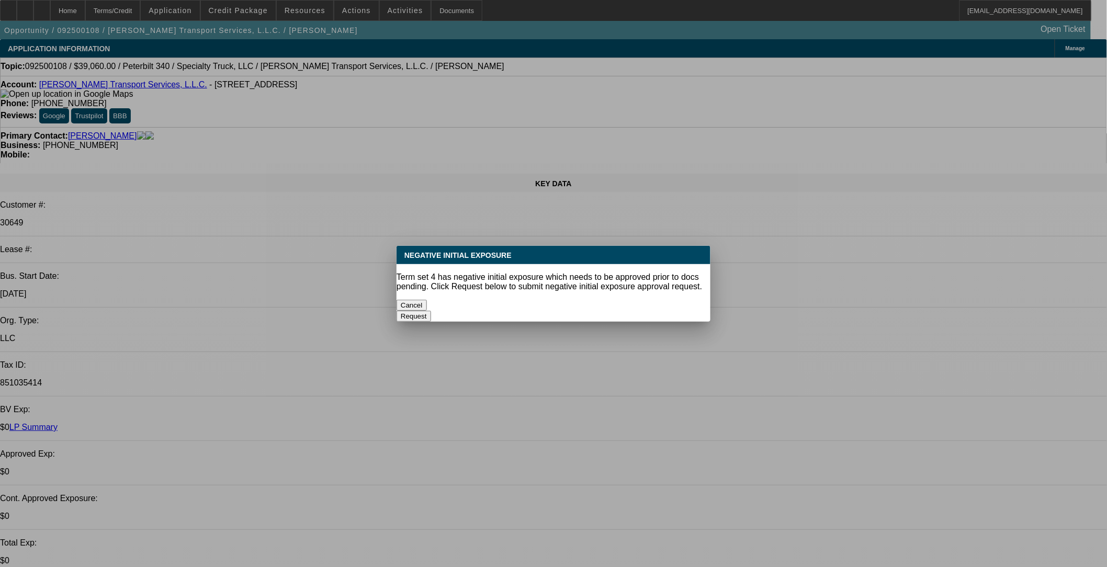
select select "1"
select select "2"
select select "6"
select select "1"
select select "3"
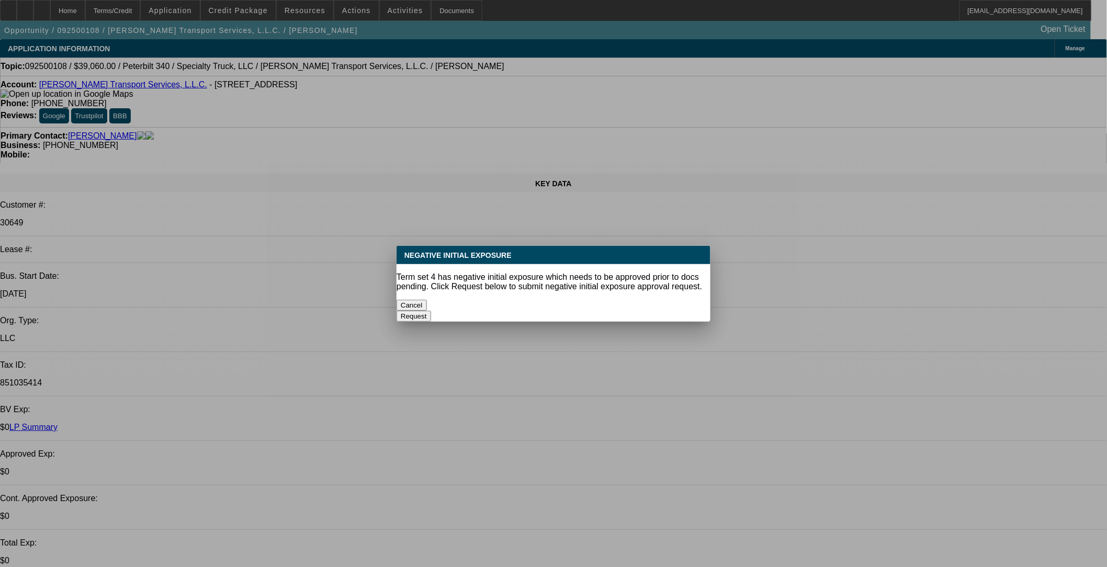
select select "6"
select select "1"
select select "3"
select select "6"
select select "1"
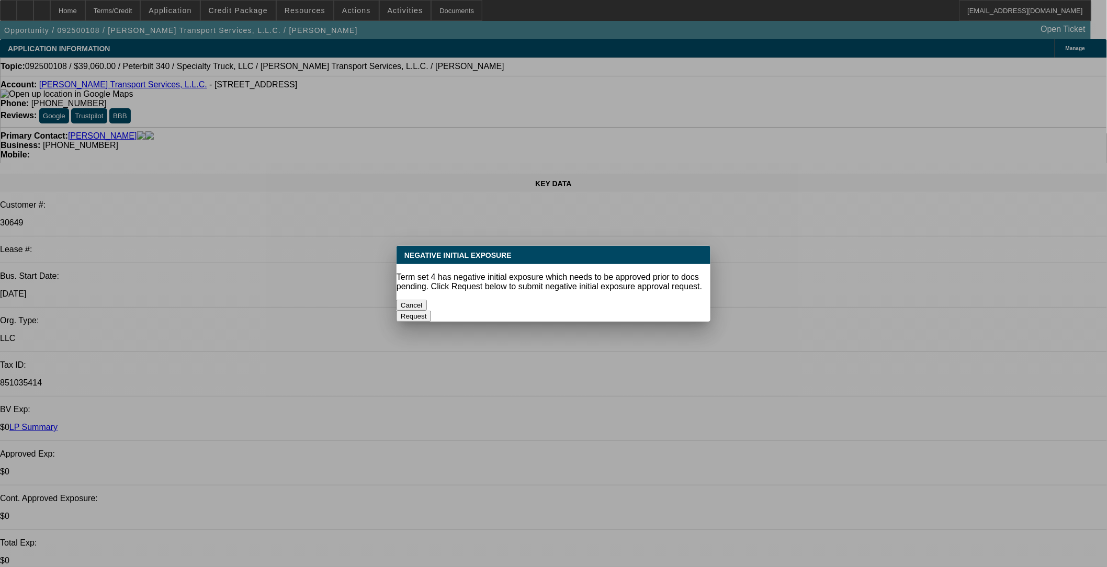
select select "2"
select select "6"
drag, startPoint x: 502, startPoint y: 289, endPoint x: 499, endPoint y: 295, distance: 6.6
click at [464, 300] on div "Cancel" at bounding box center [554, 305] width 314 height 11
click at [427, 300] on button "Cancel" at bounding box center [412, 305] width 30 height 11
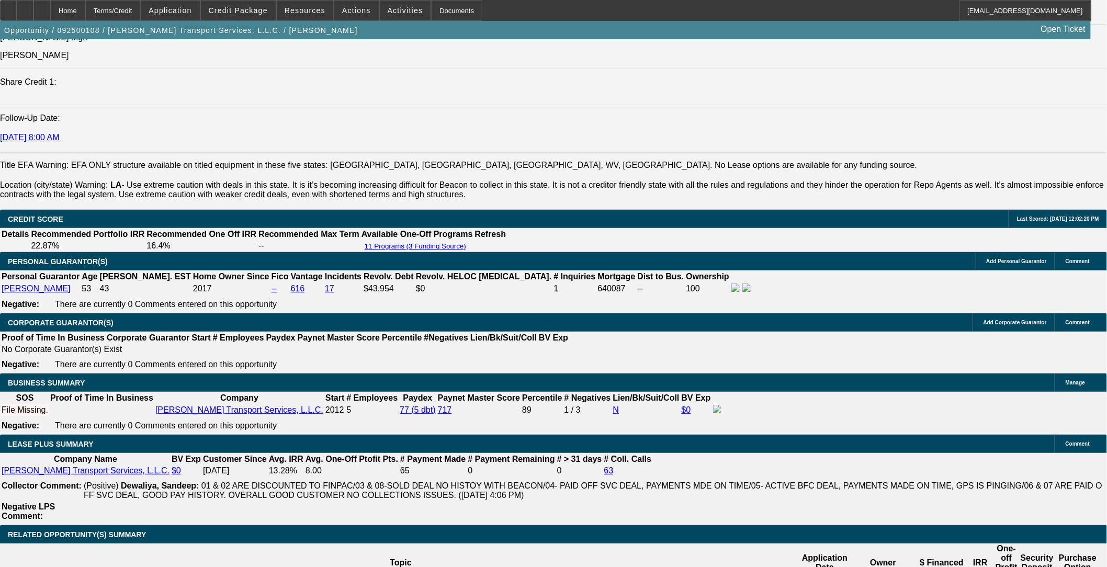
scroll to position [1453, 0]
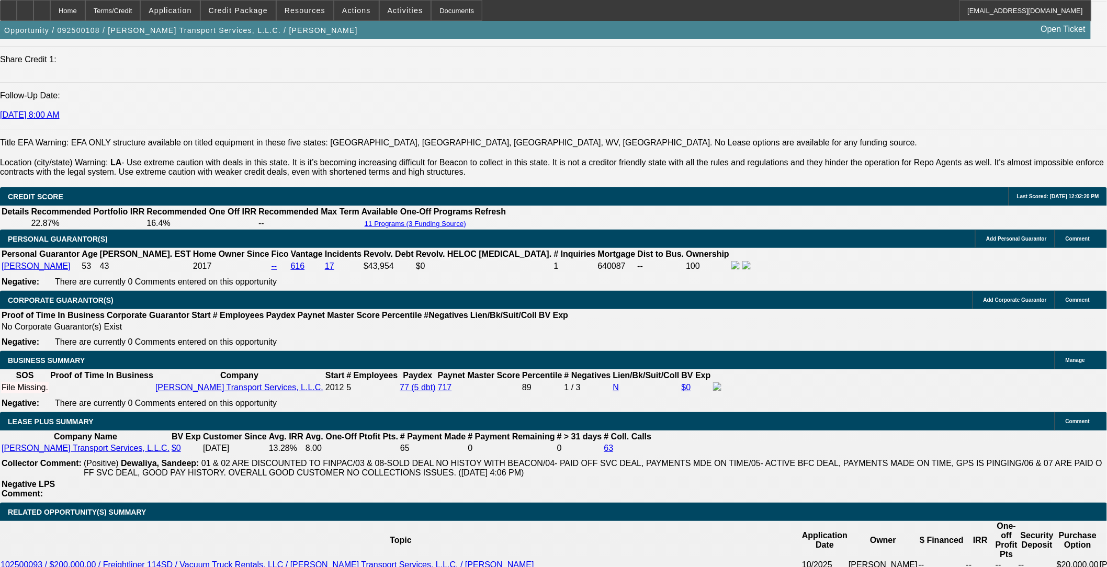
drag, startPoint x: 69, startPoint y: 430, endPoint x: 604, endPoint y: 431, distance: 534.8
copy span "[PERSON_NAME] owns and operates [PERSON_NAME] Transport Services, offering loca…"
